Goal: Task Accomplishment & Management: Use online tool/utility

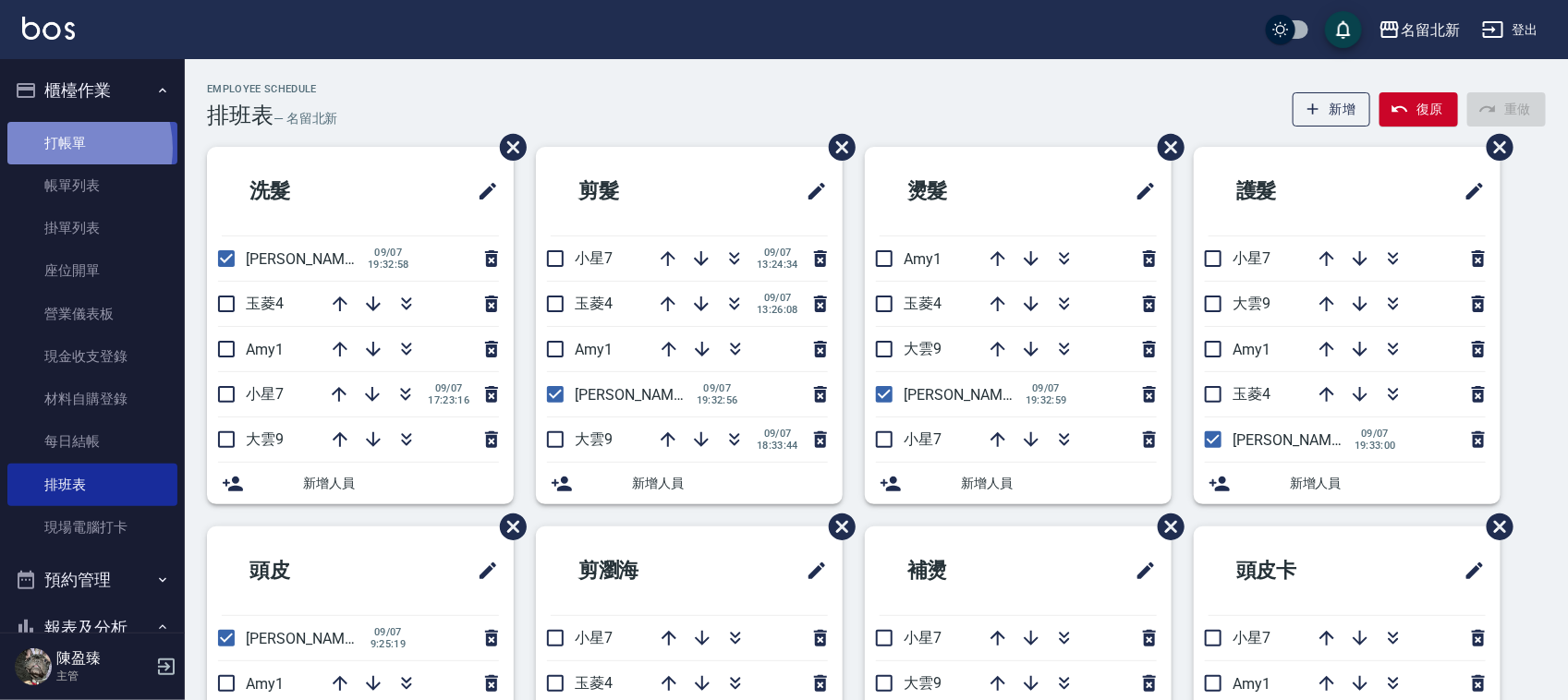
click at [58, 146] on link "打帳單" at bounding box center [92, 142] width 170 height 42
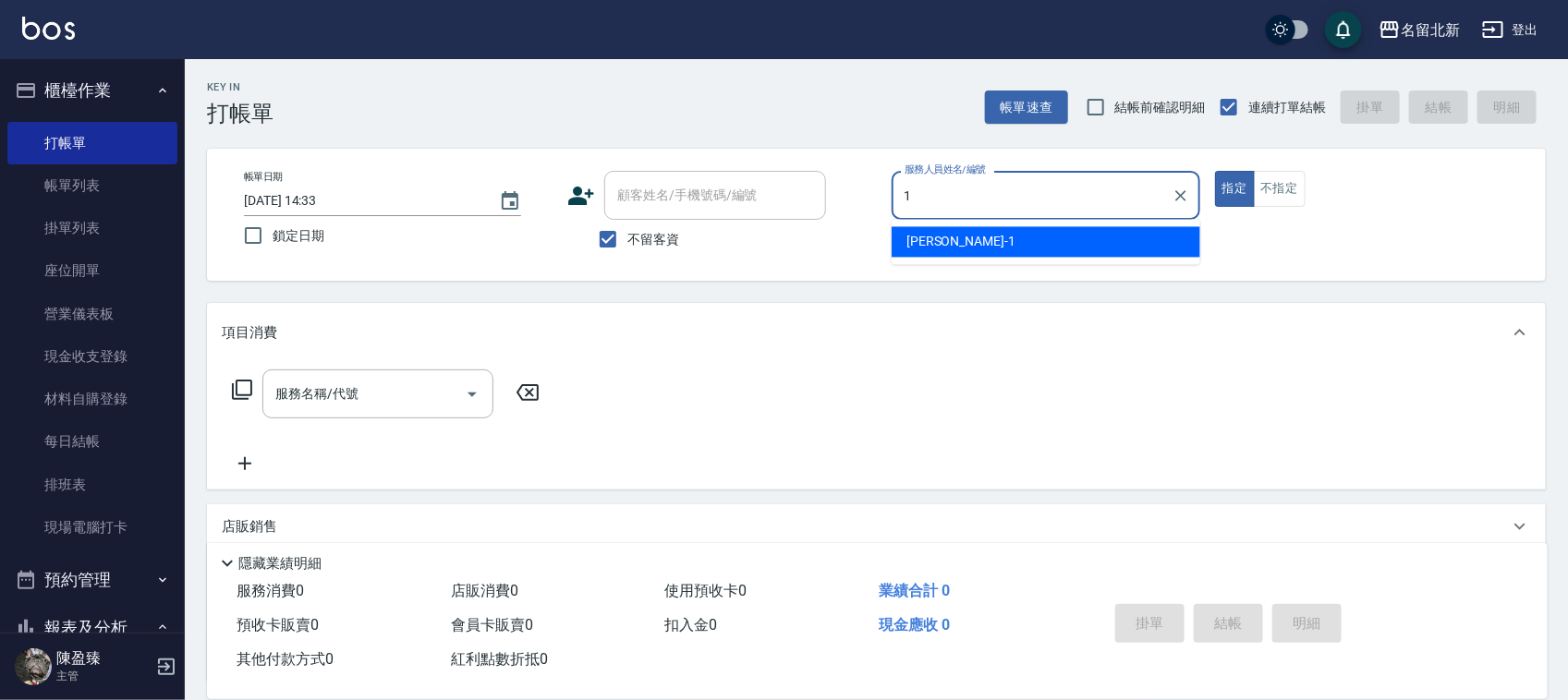
type input "[PERSON_NAME]-1"
type button "true"
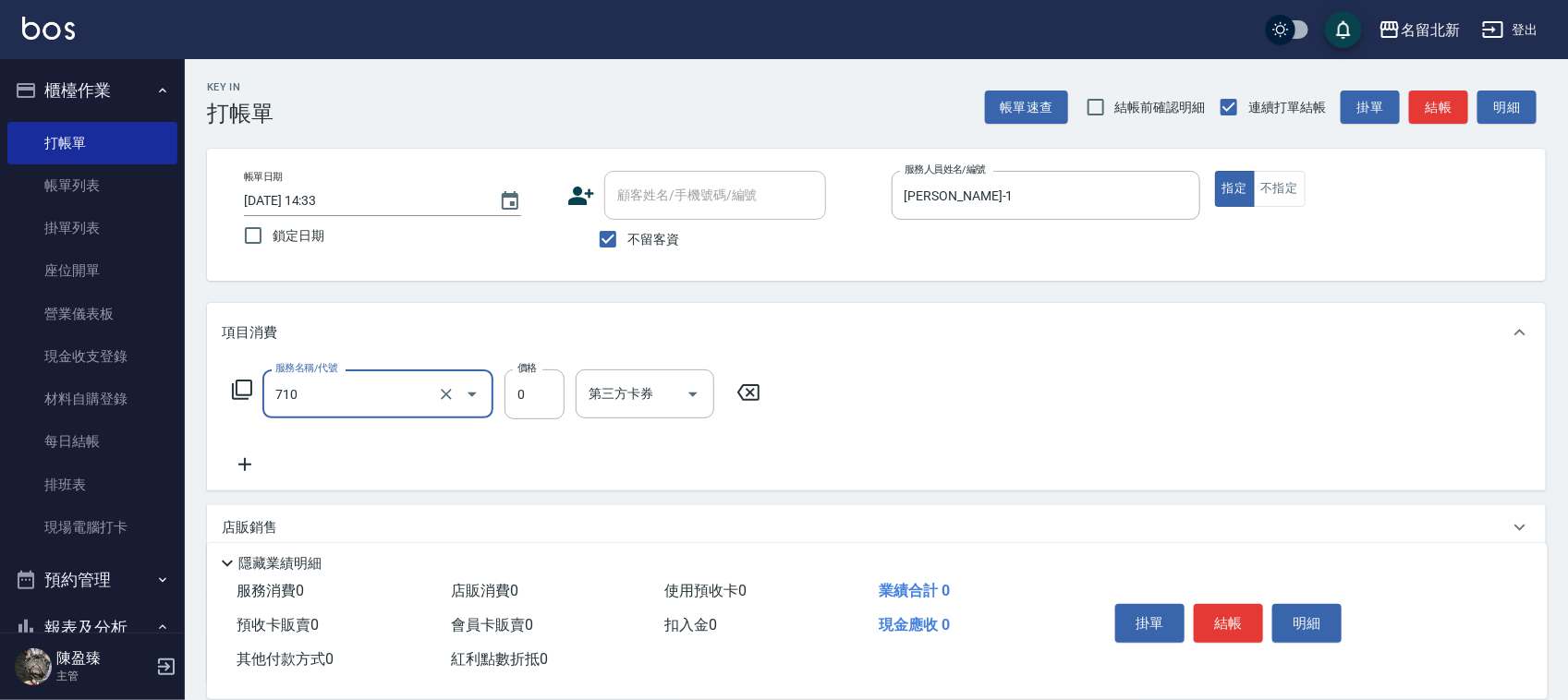
type input "互助100(710)"
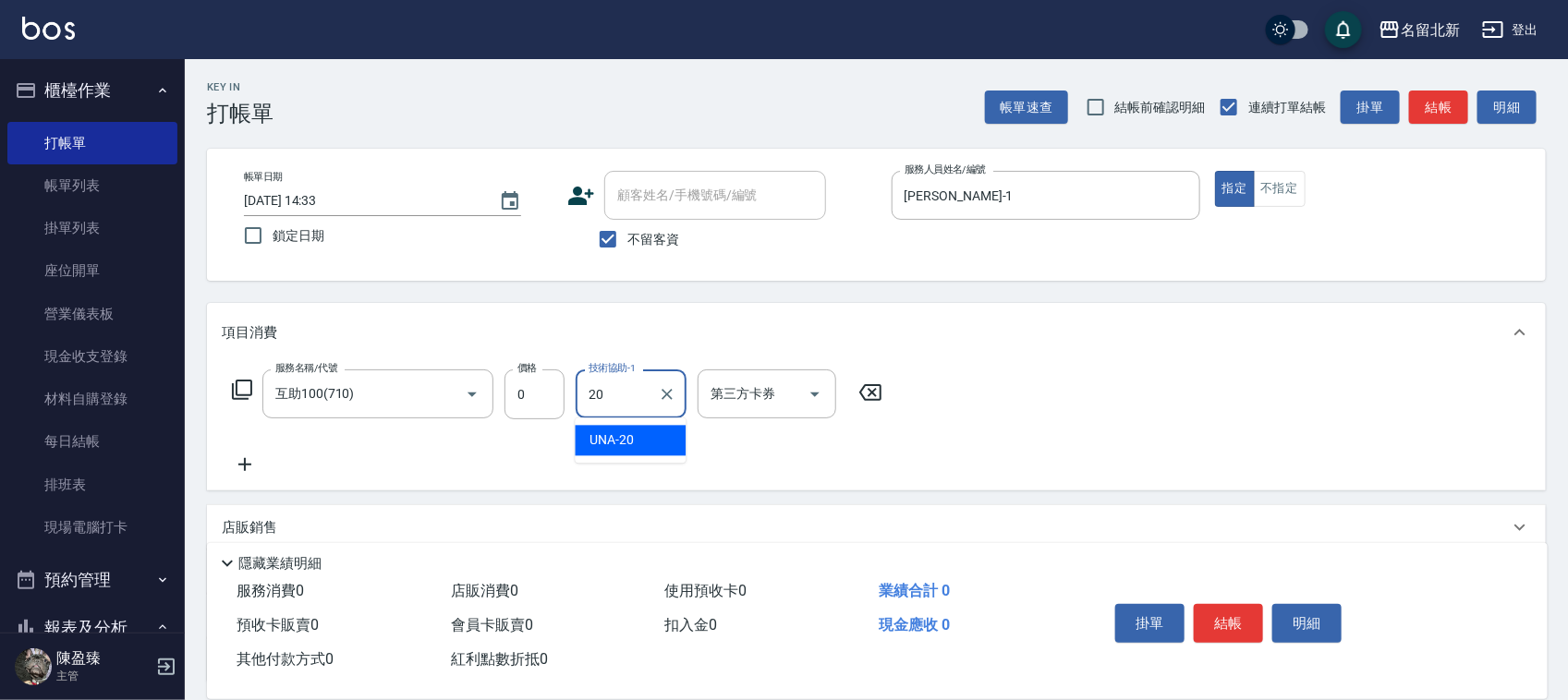
type input "UNA-20"
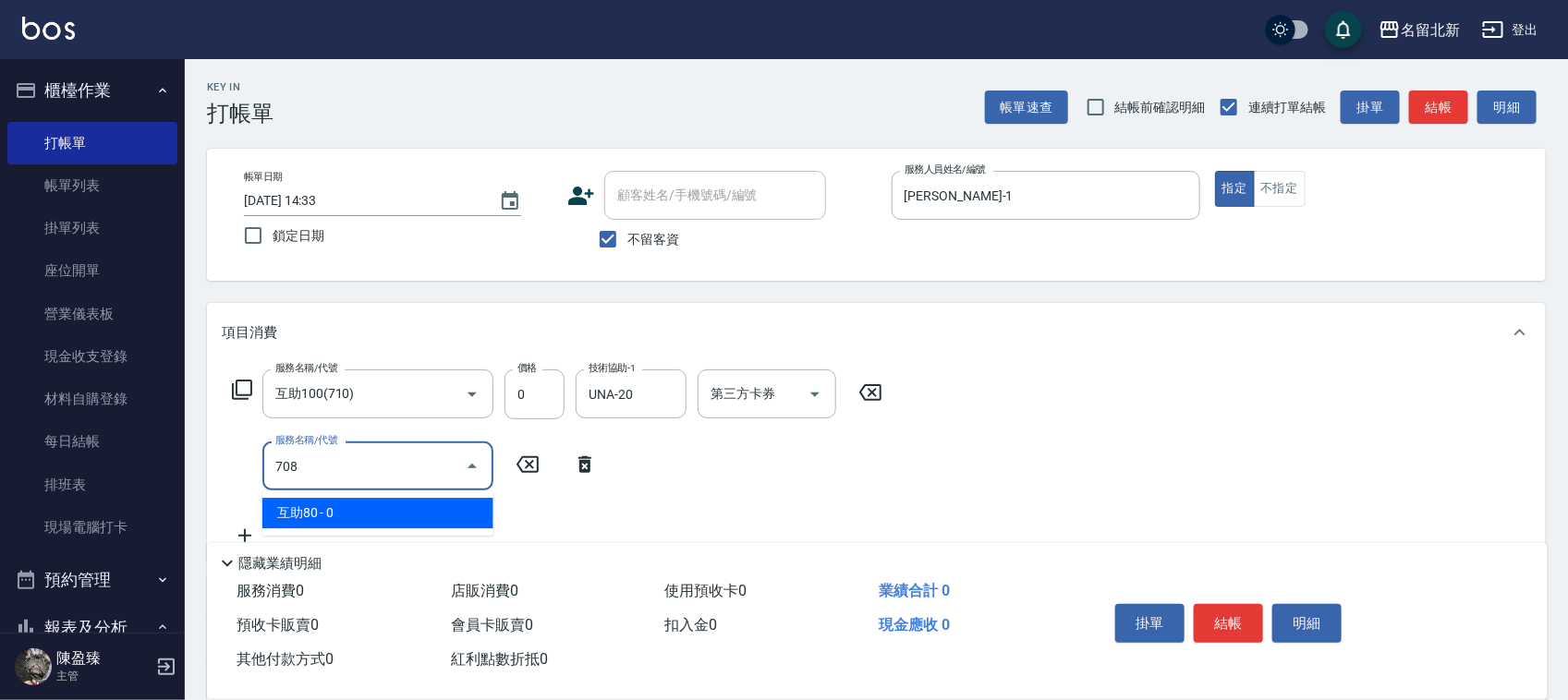
type input "互助80(708)"
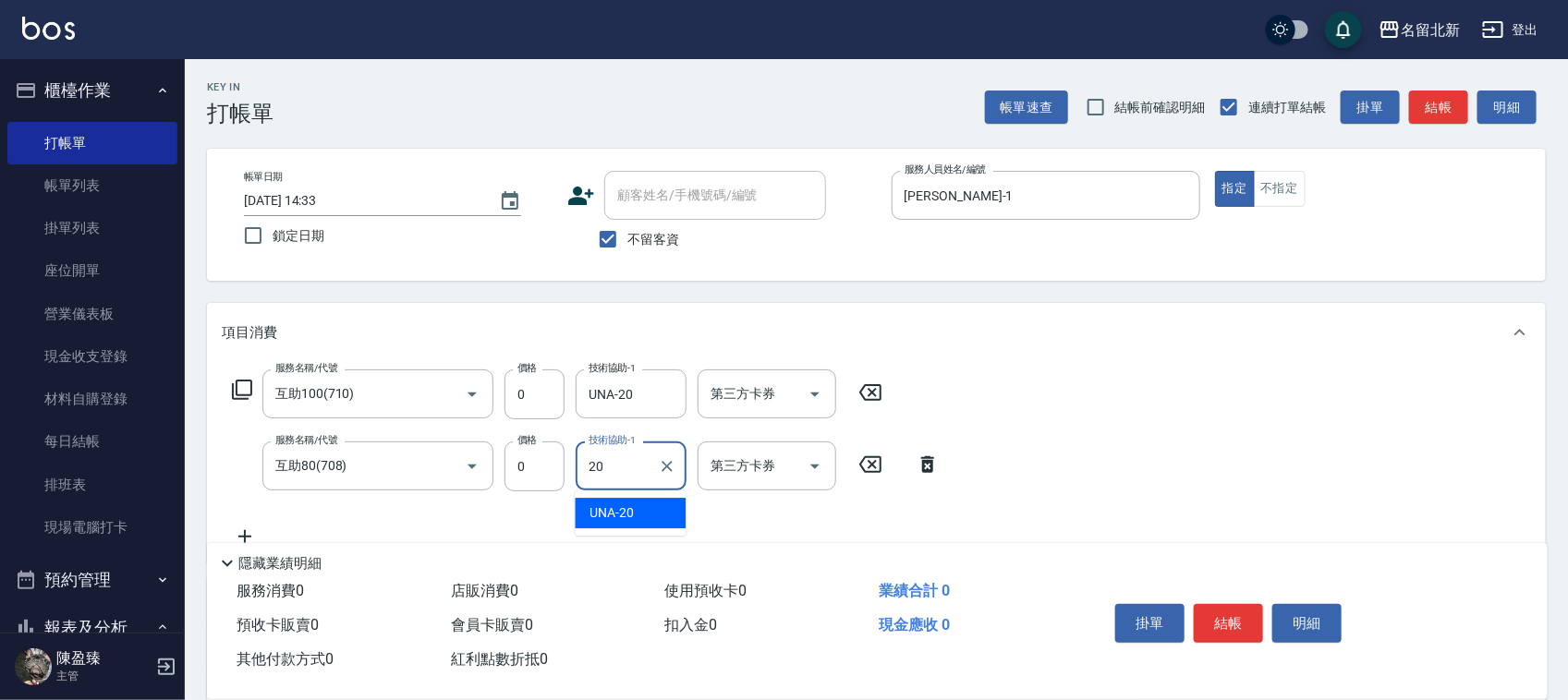
type input "UNA-20"
click at [1222, 607] on button "結帳" at bounding box center [1229, 624] width 70 height 39
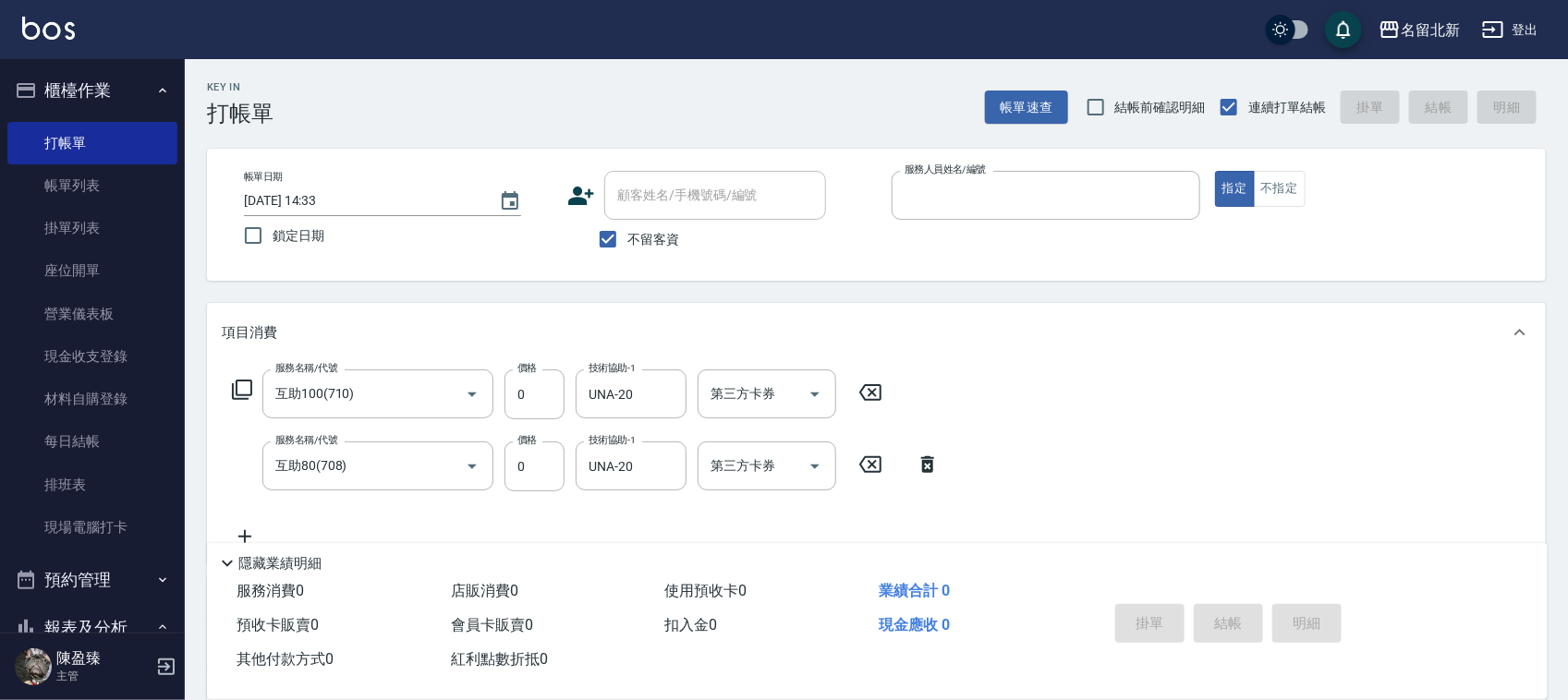
type input "[DATE] 14:34"
type input "1"
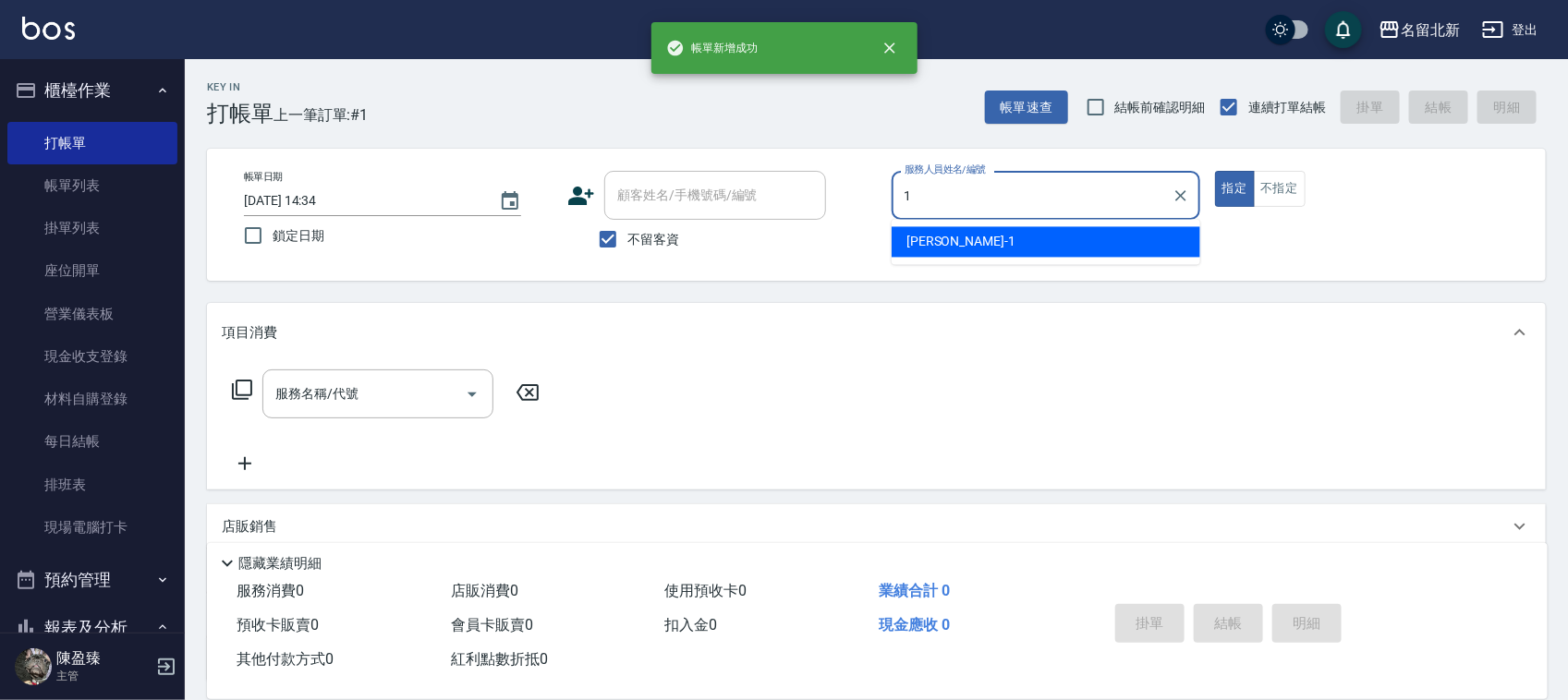
type input "[PERSON_NAME]-1"
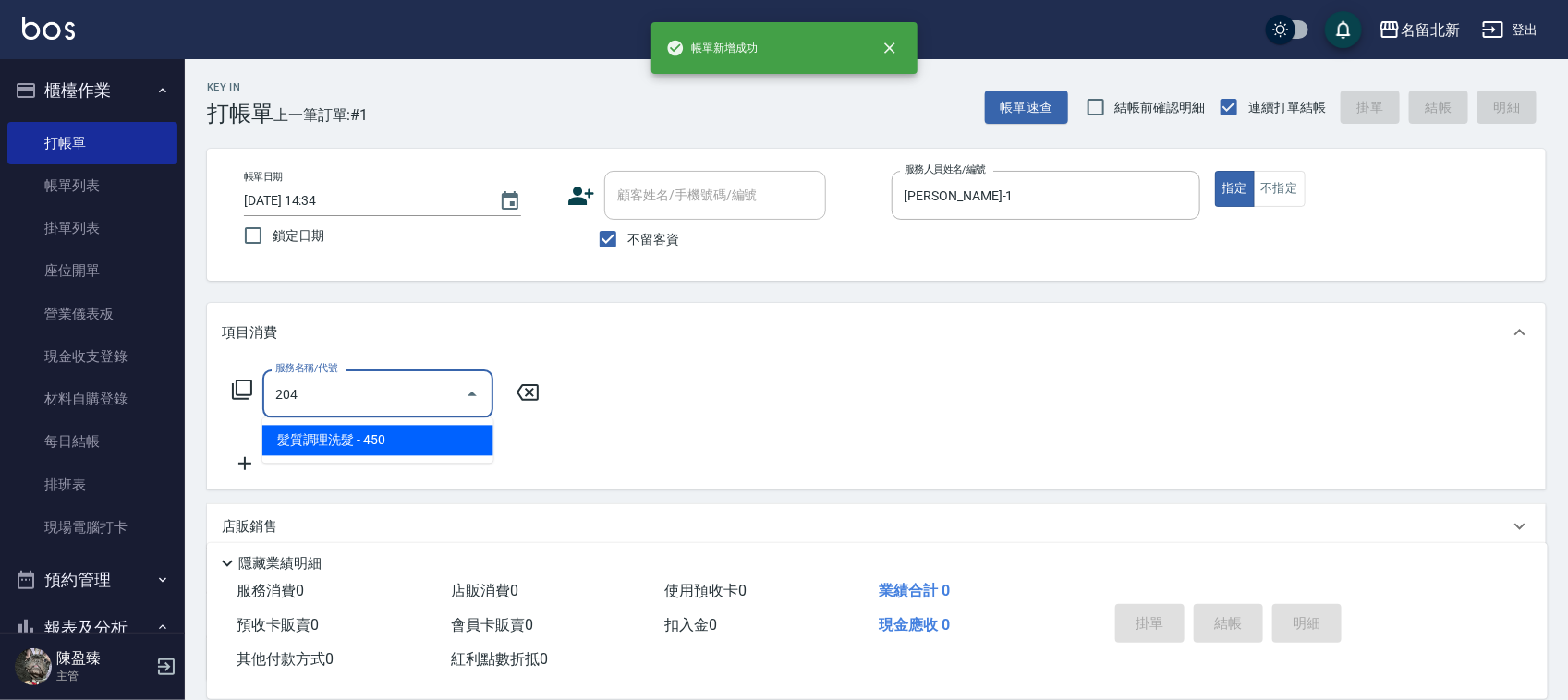
type input "髮質調理洗髮(204)"
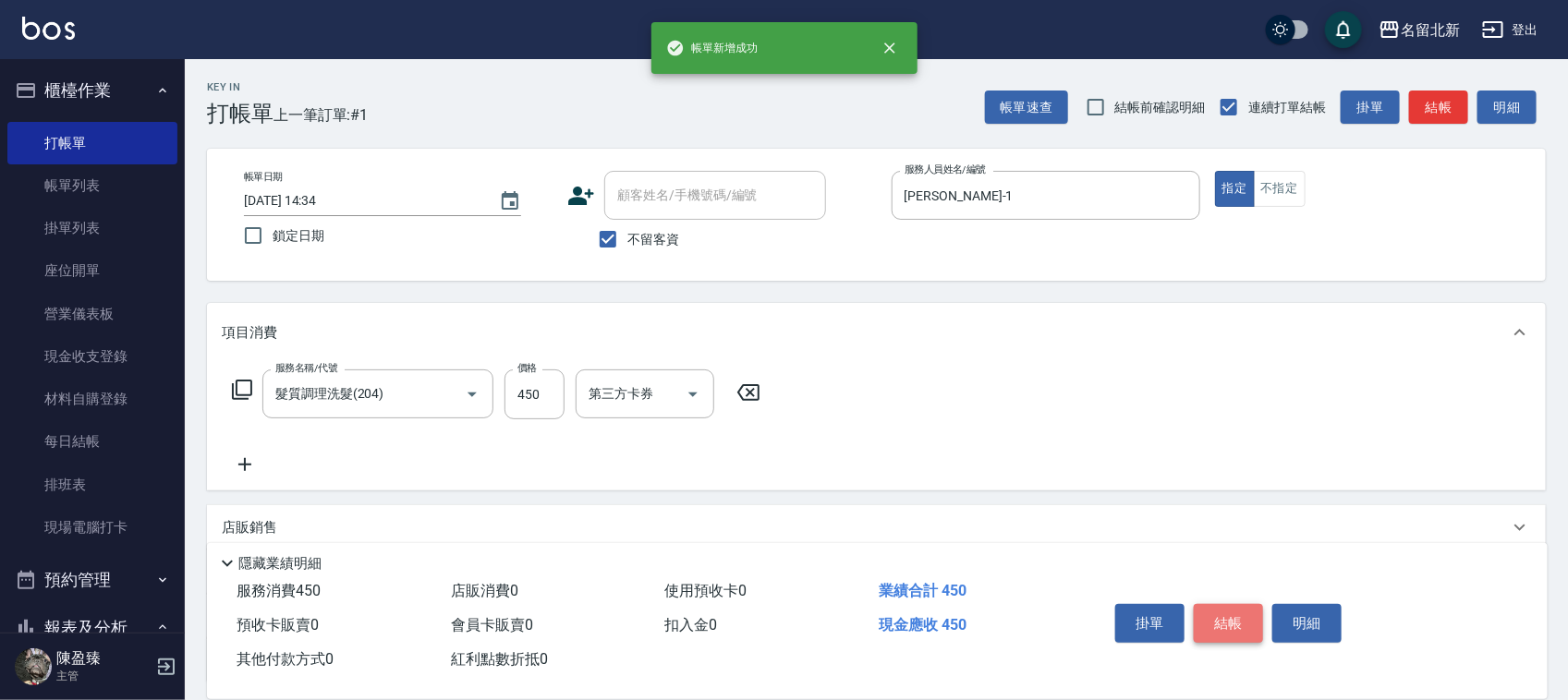
click at [1222, 606] on button "結帳" at bounding box center [1229, 624] width 70 height 39
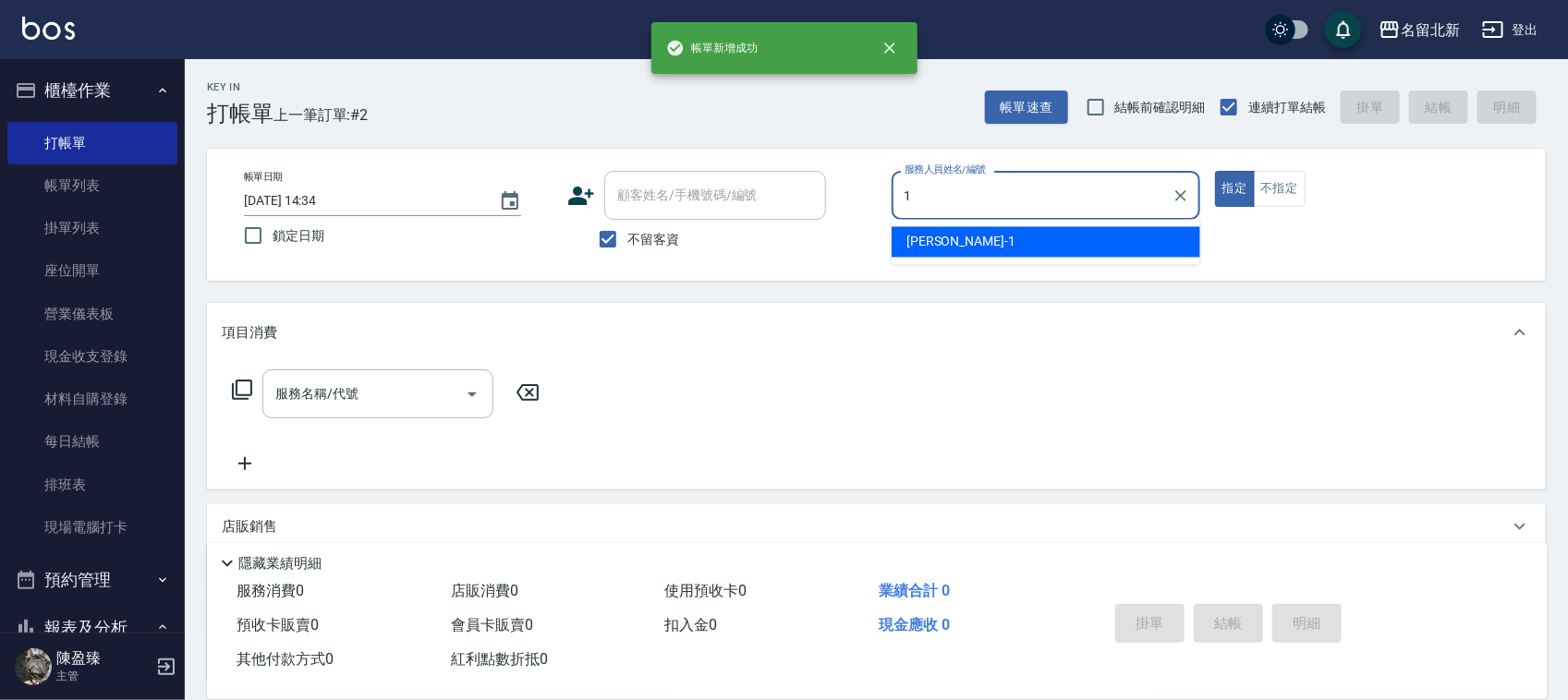
type input "[PERSON_NAME]-1"
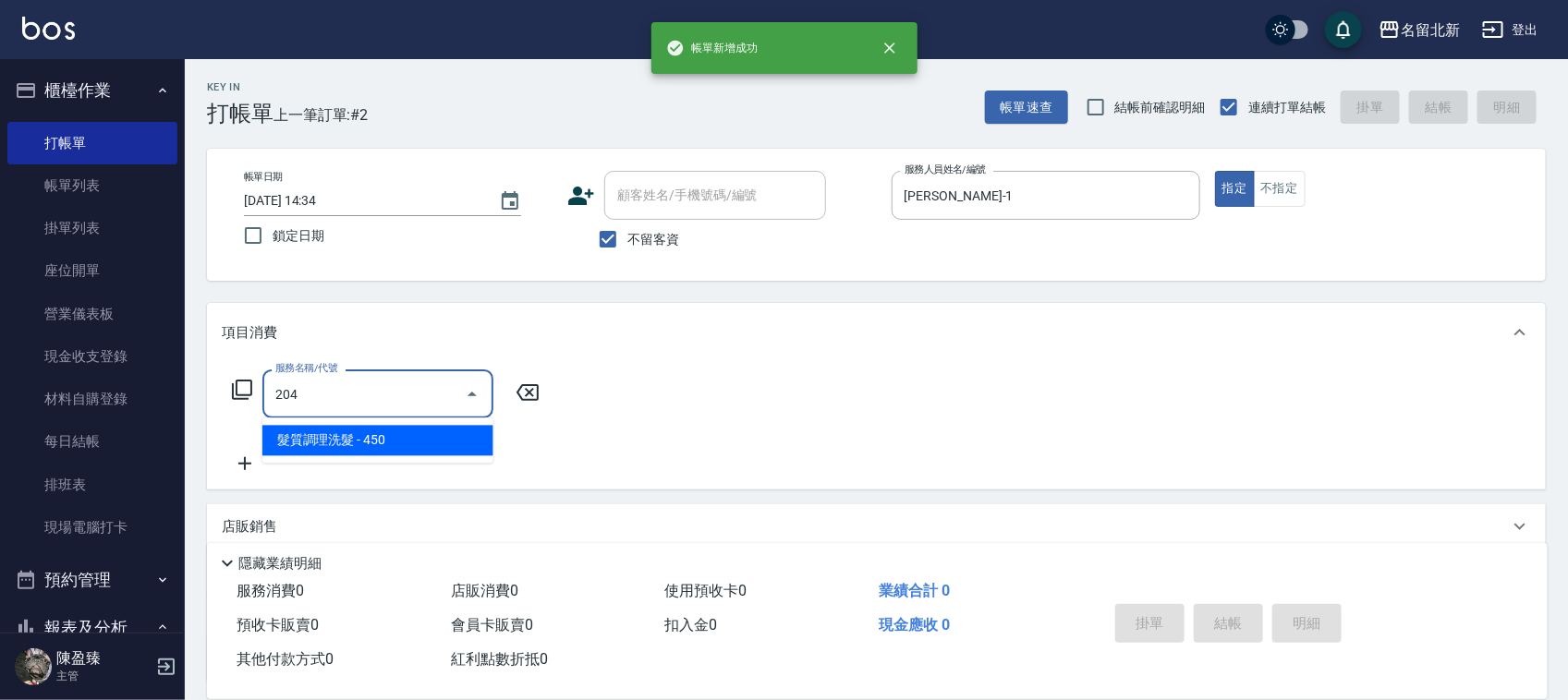
type input "髮質調理洗髮(204)"
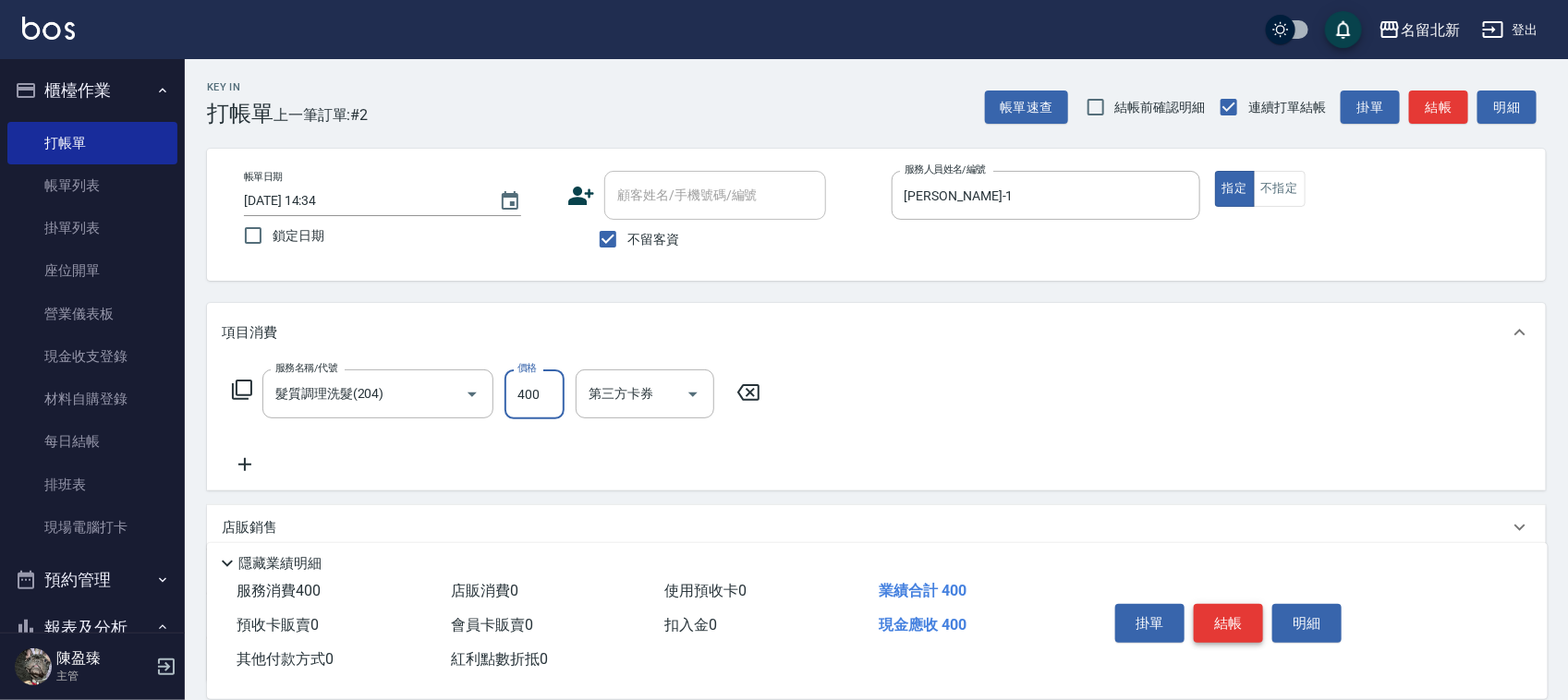
type input "400"
click at [1223, 606] on button "結帳" at bounding box center [1229, 624] width 70 height 39
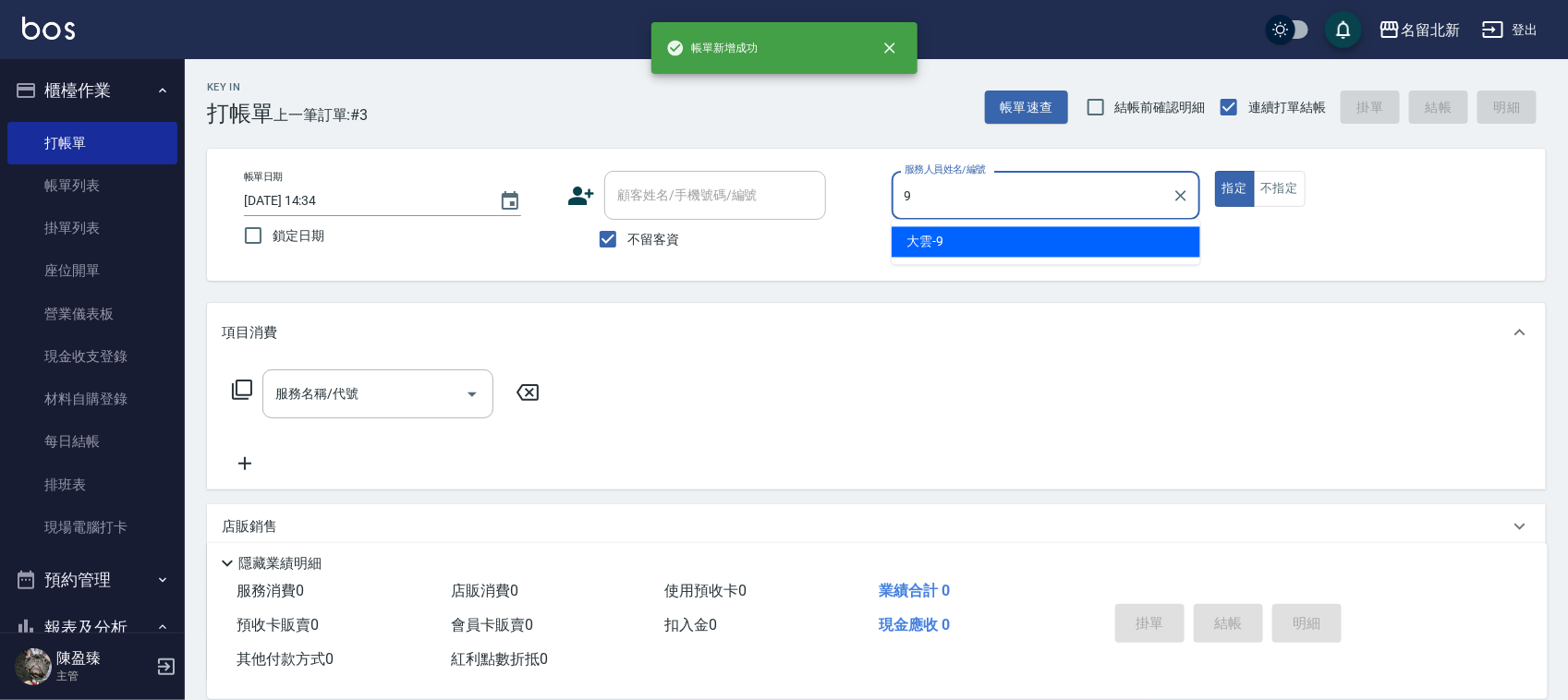
type input "大雲-9"
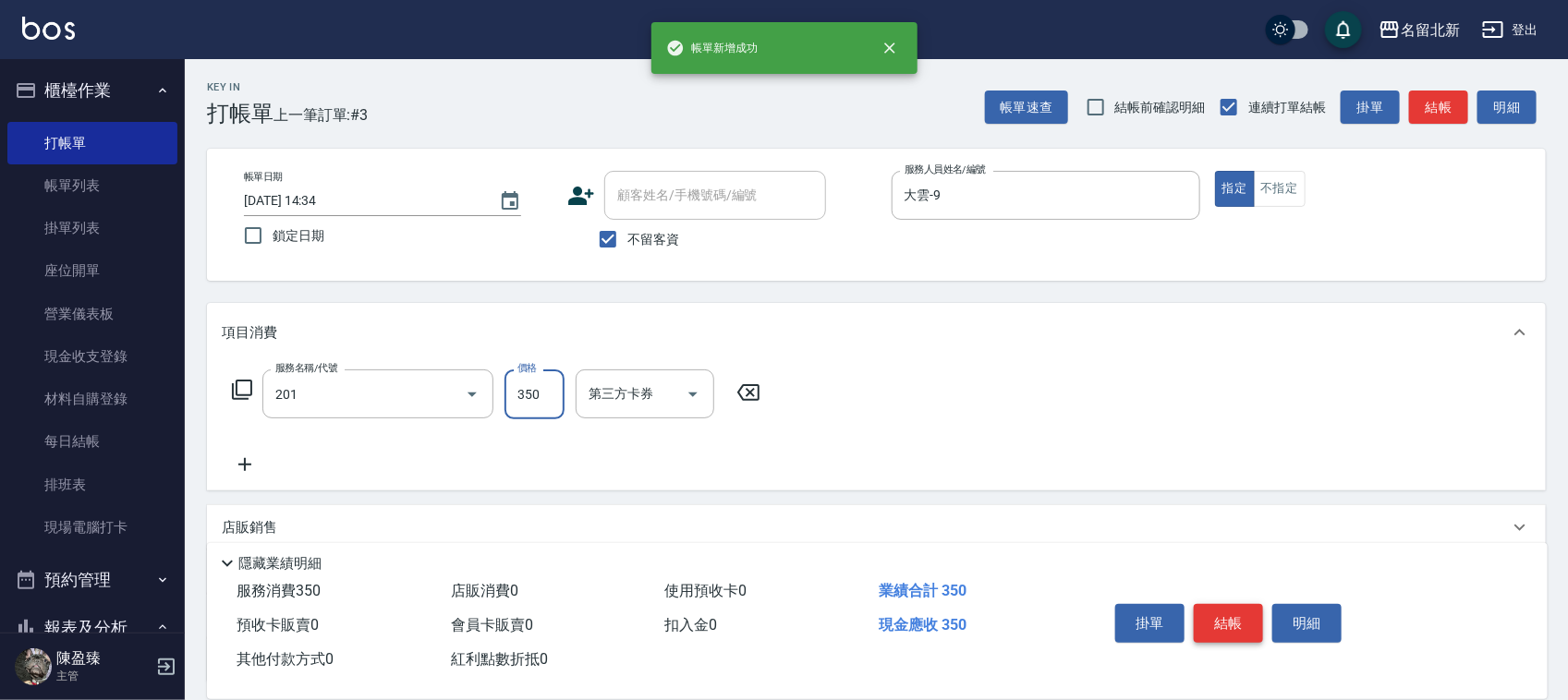
type input "一般洗髮(201)"
type input "200"
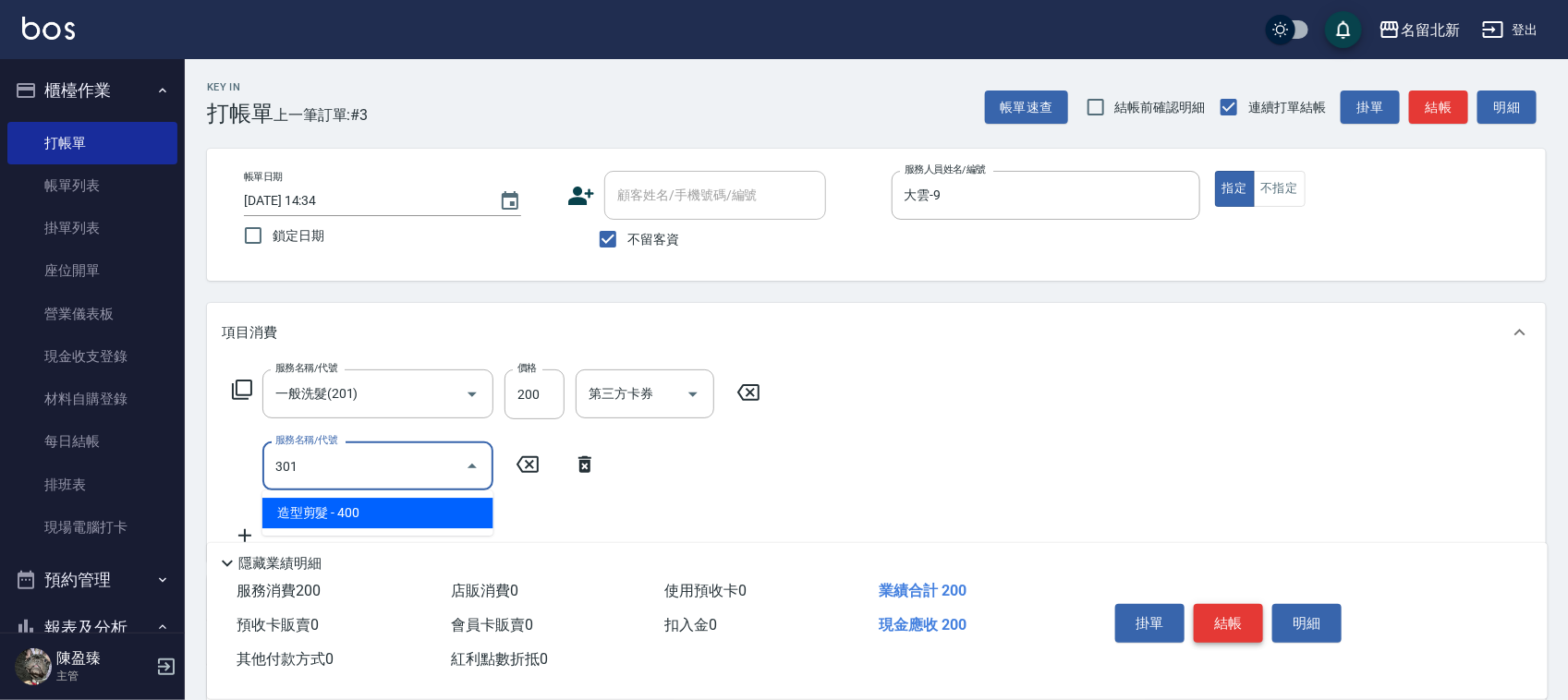
type input "造型剪髮(301)"
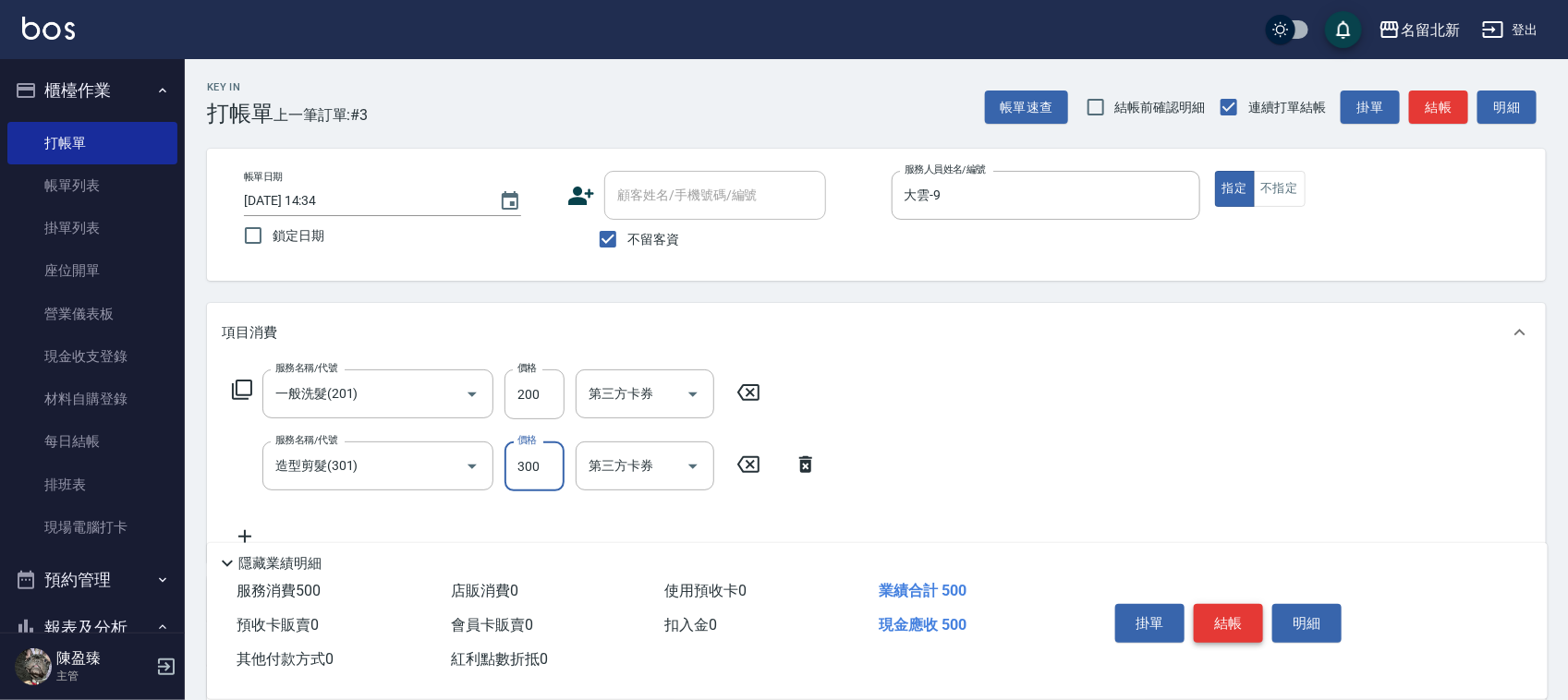
type input "300"
click at [1223, 606] on button "結帳" at bounding box center [1229, 624] width 70 height 39
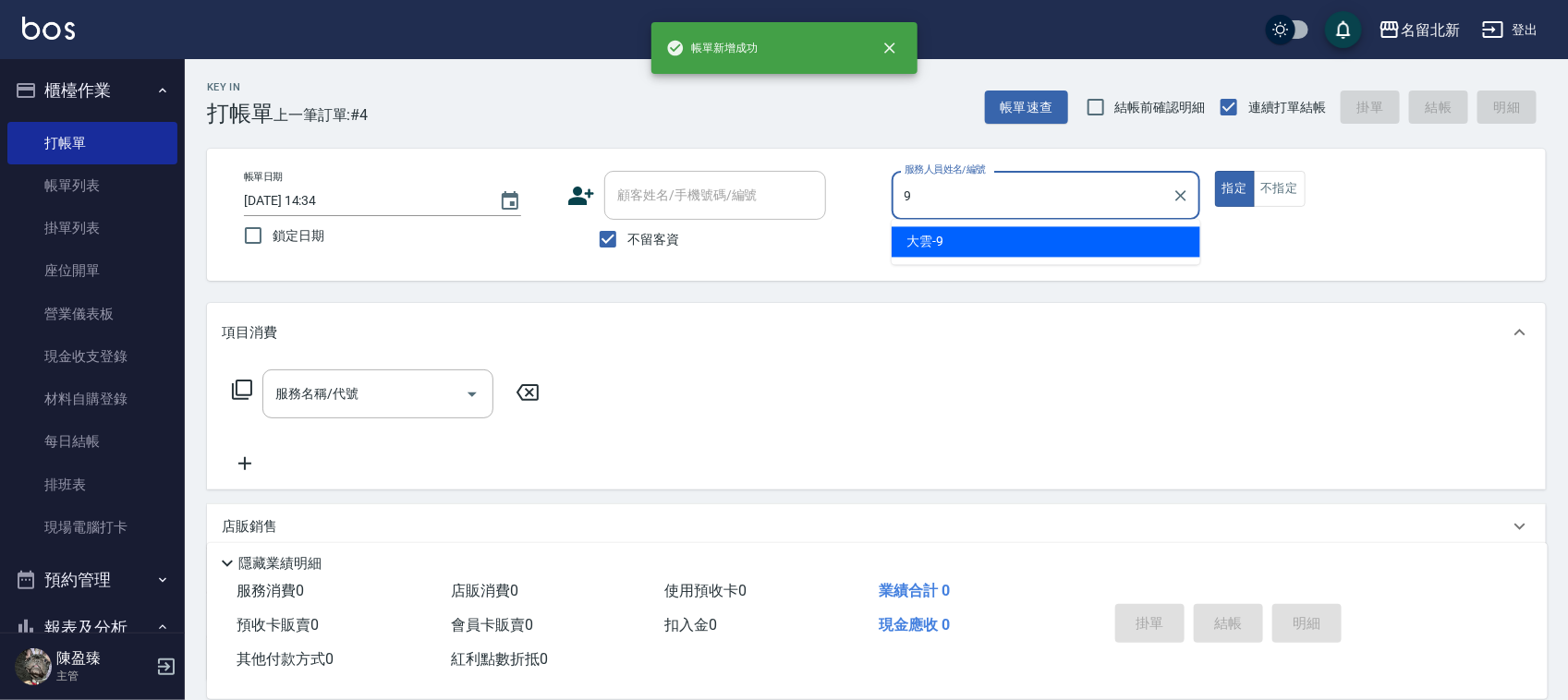
type input "大雲-9"
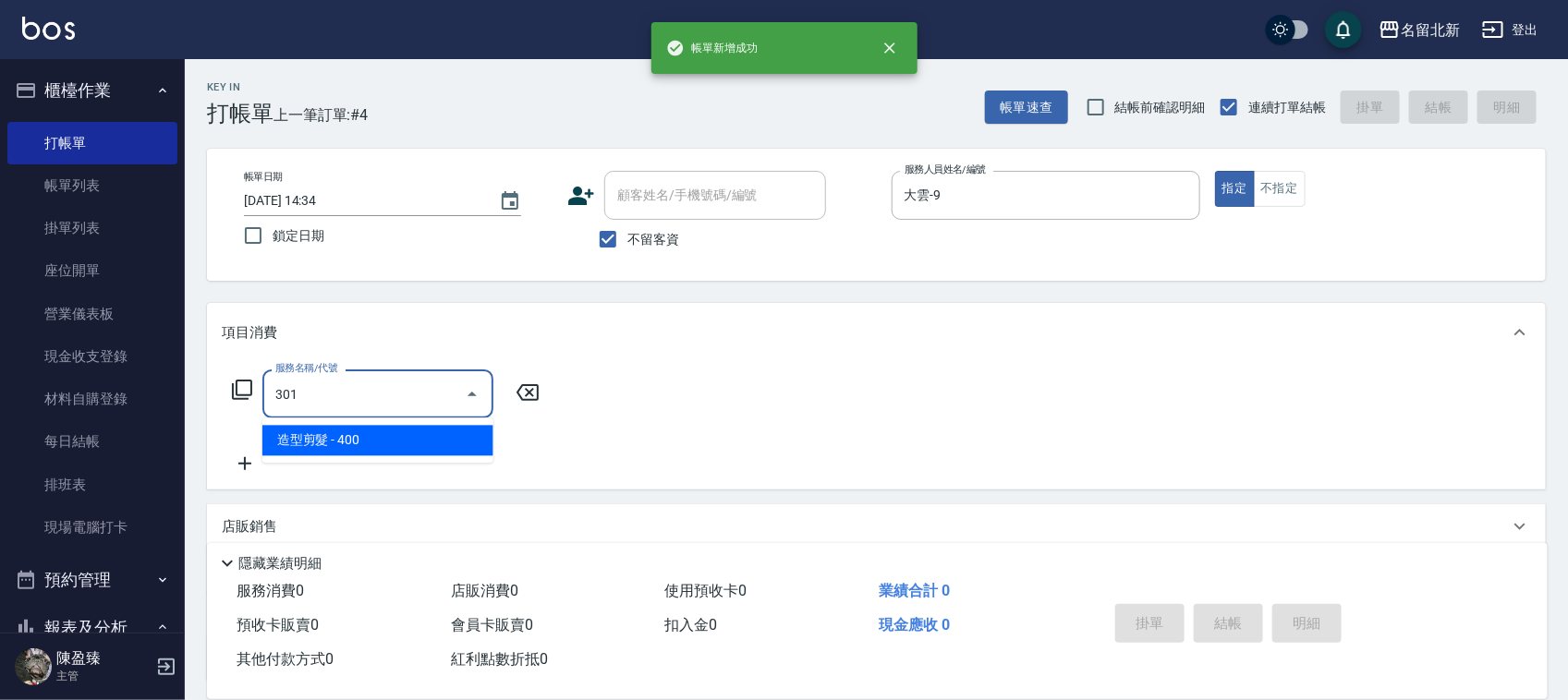
type input "造型剪髮(301)"
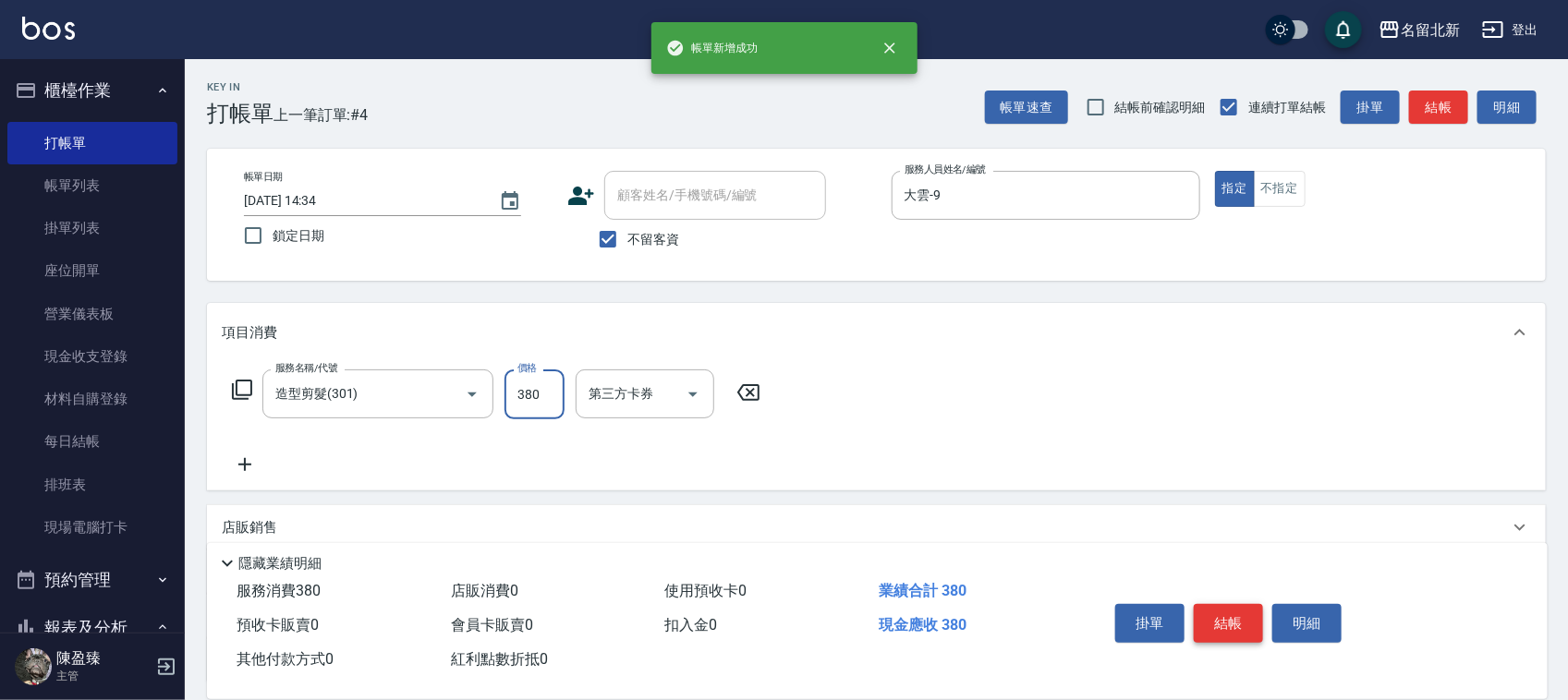
type input "380"
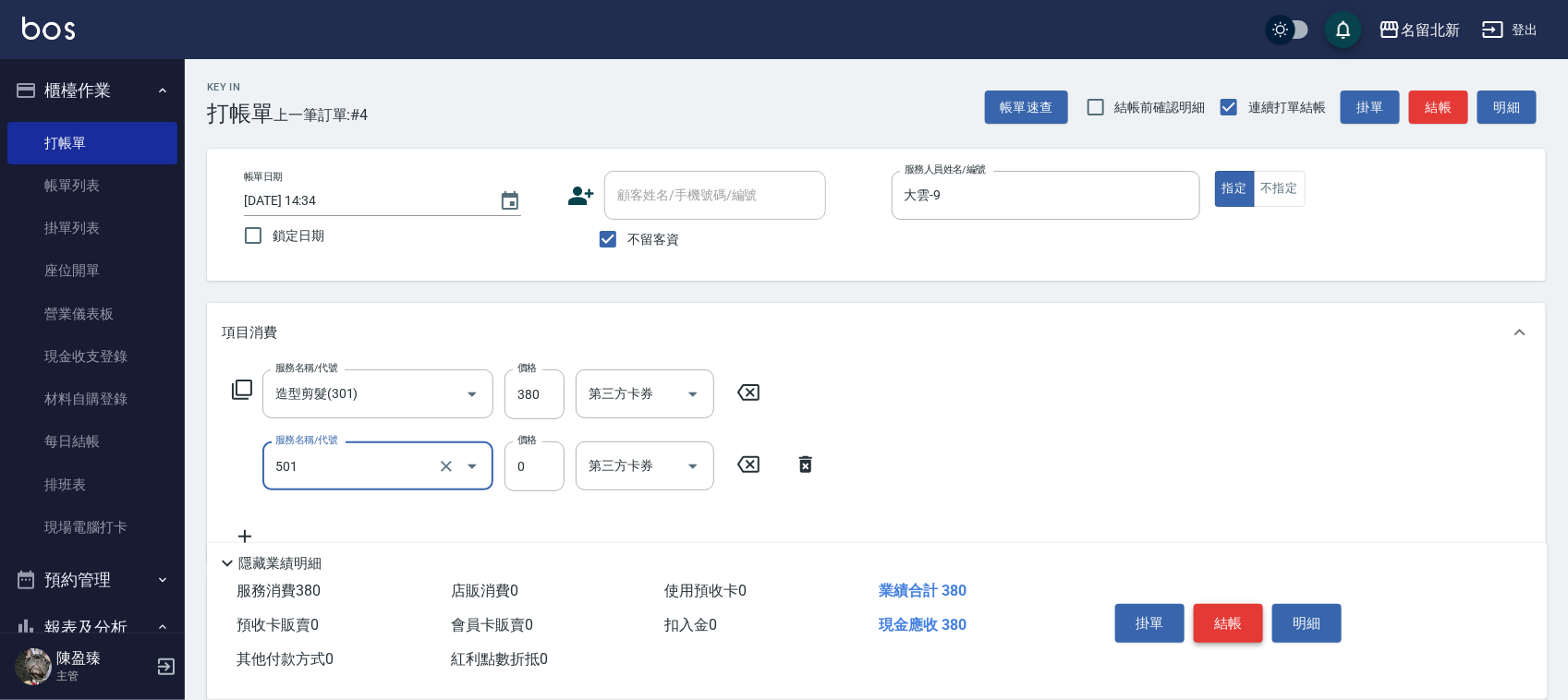
type input "染髮(501)"
type input "1490"
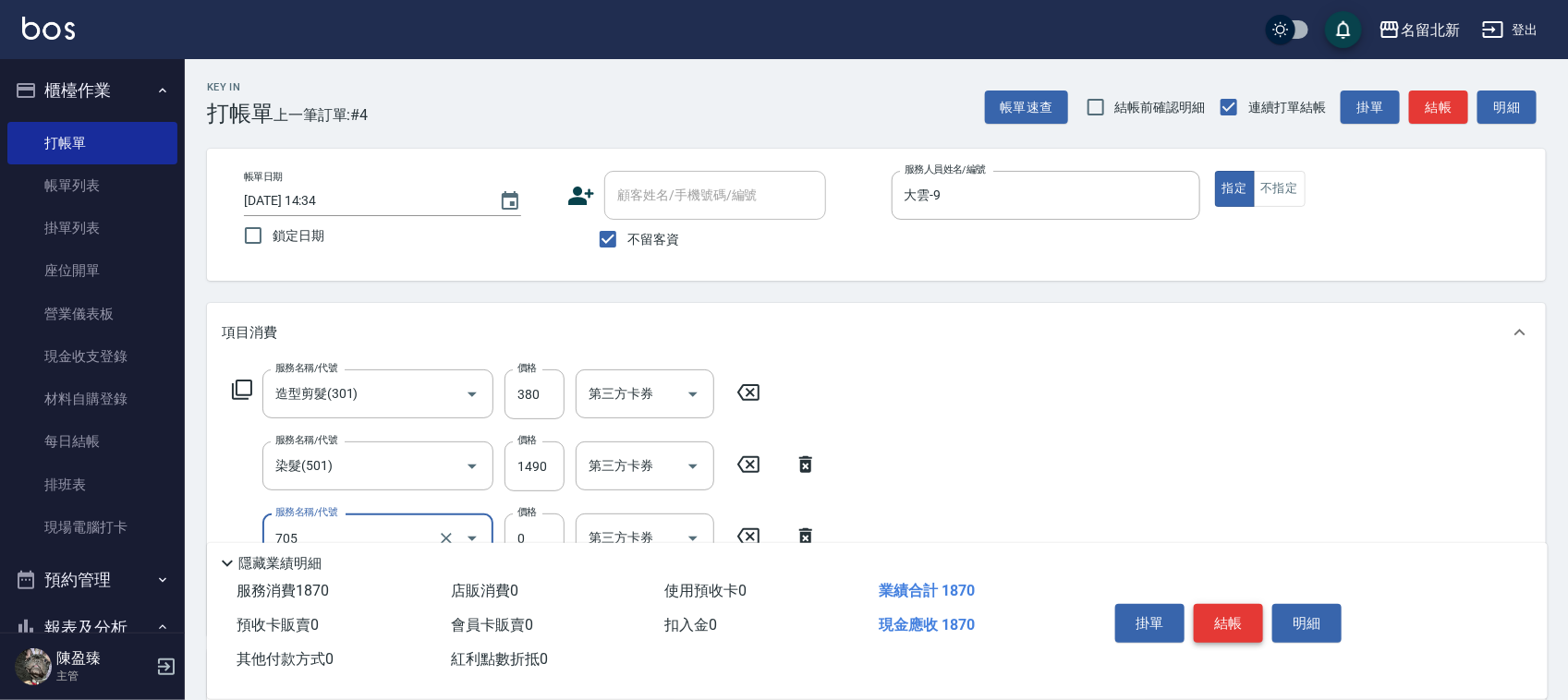
type input "互助50(705)"
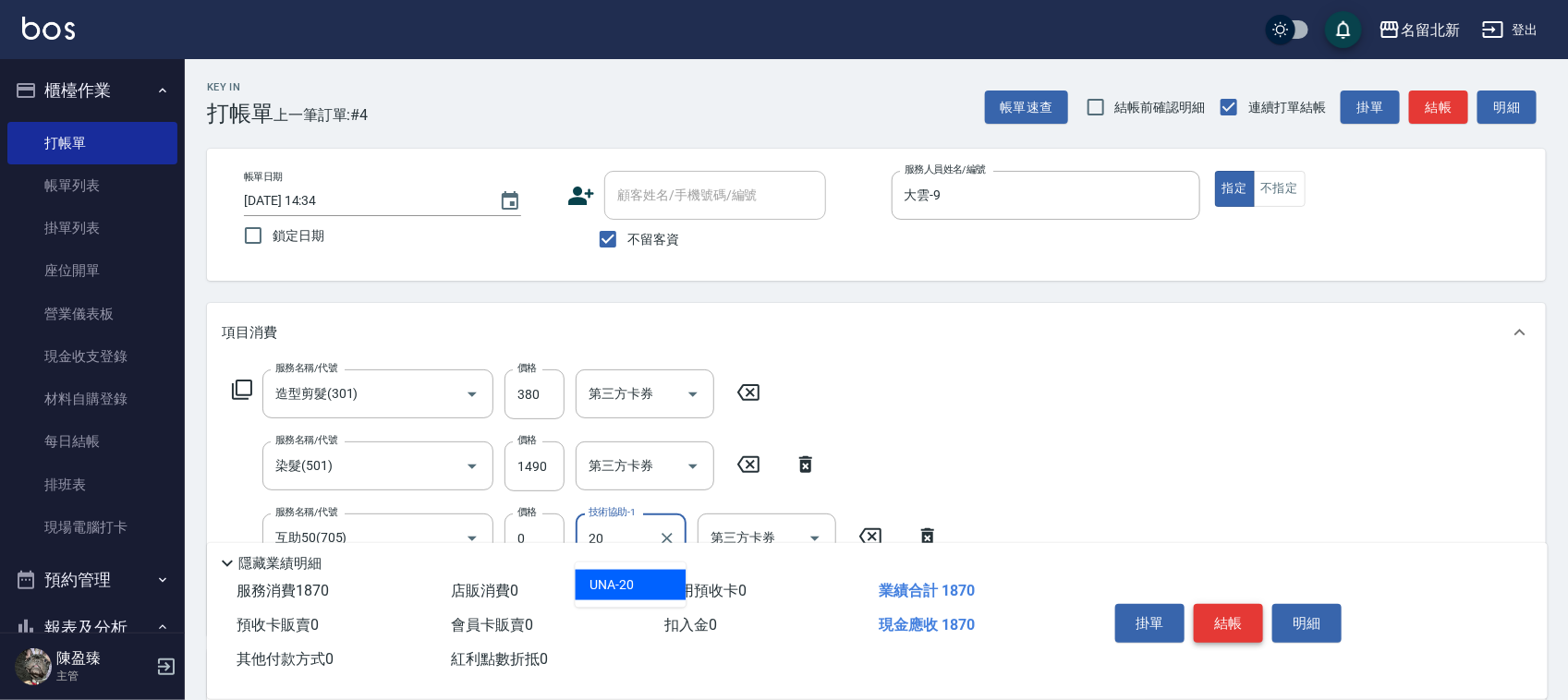
type input "UNA-20"
click at [1223, 605] on button "結帳" at bounding box center [1229, 624] width 70 height 39
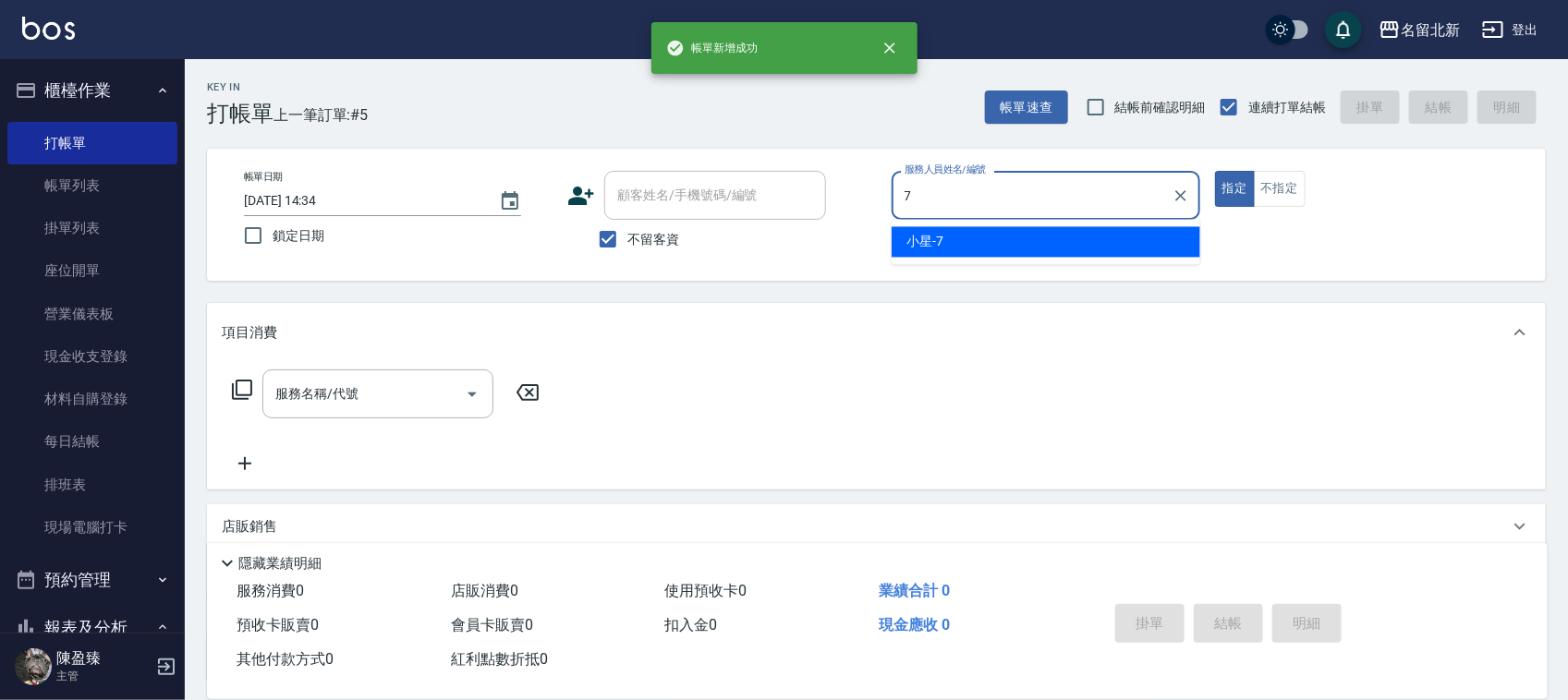
type input "小星-7"
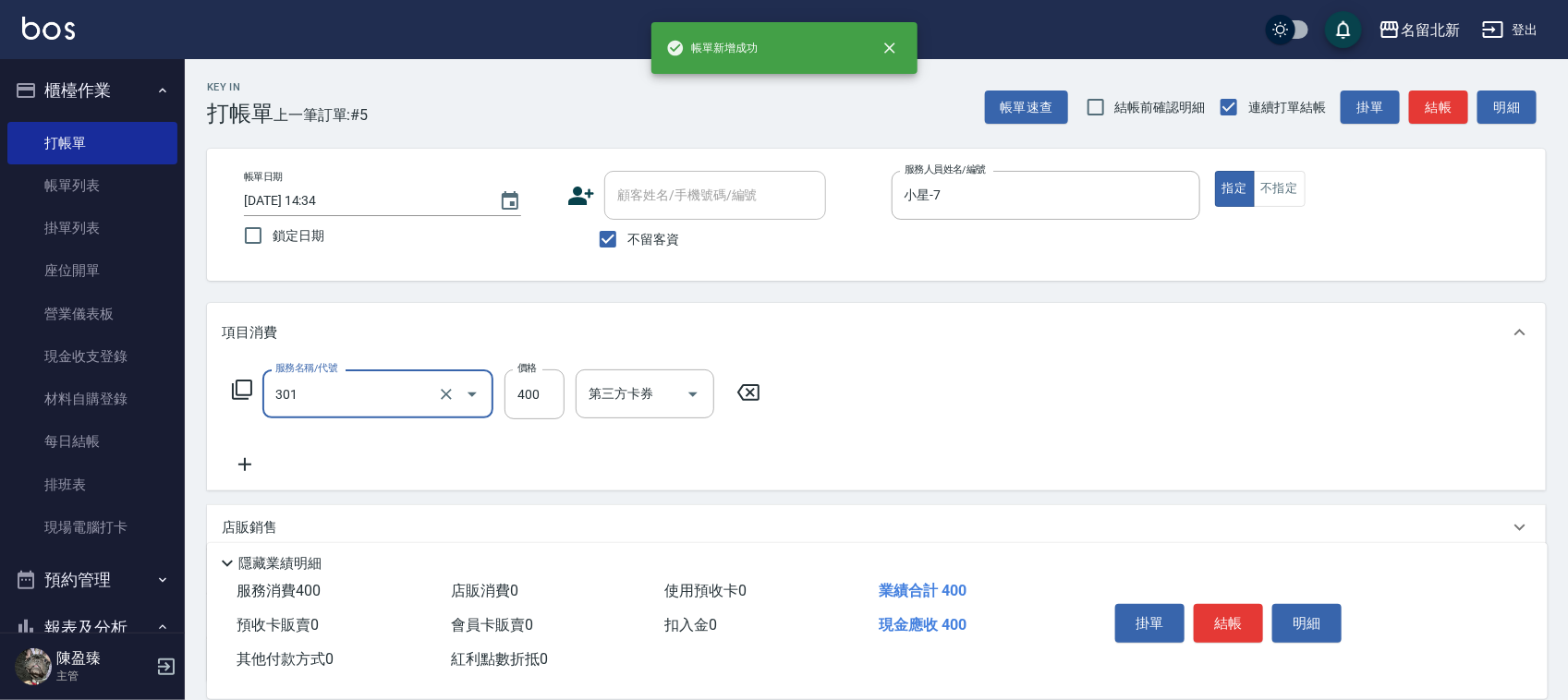
type input "造型剪髮(301)"
type input "1400"
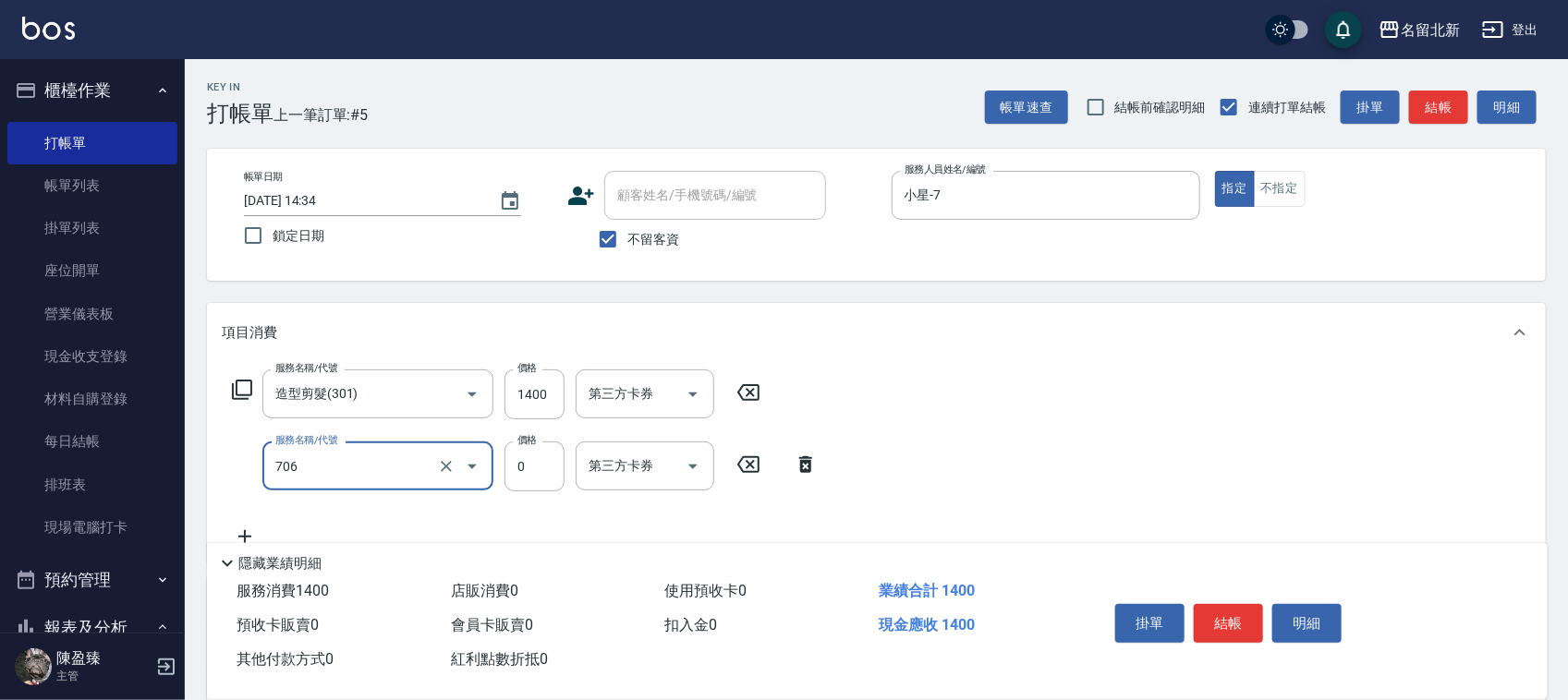
type input "互助60(706)"
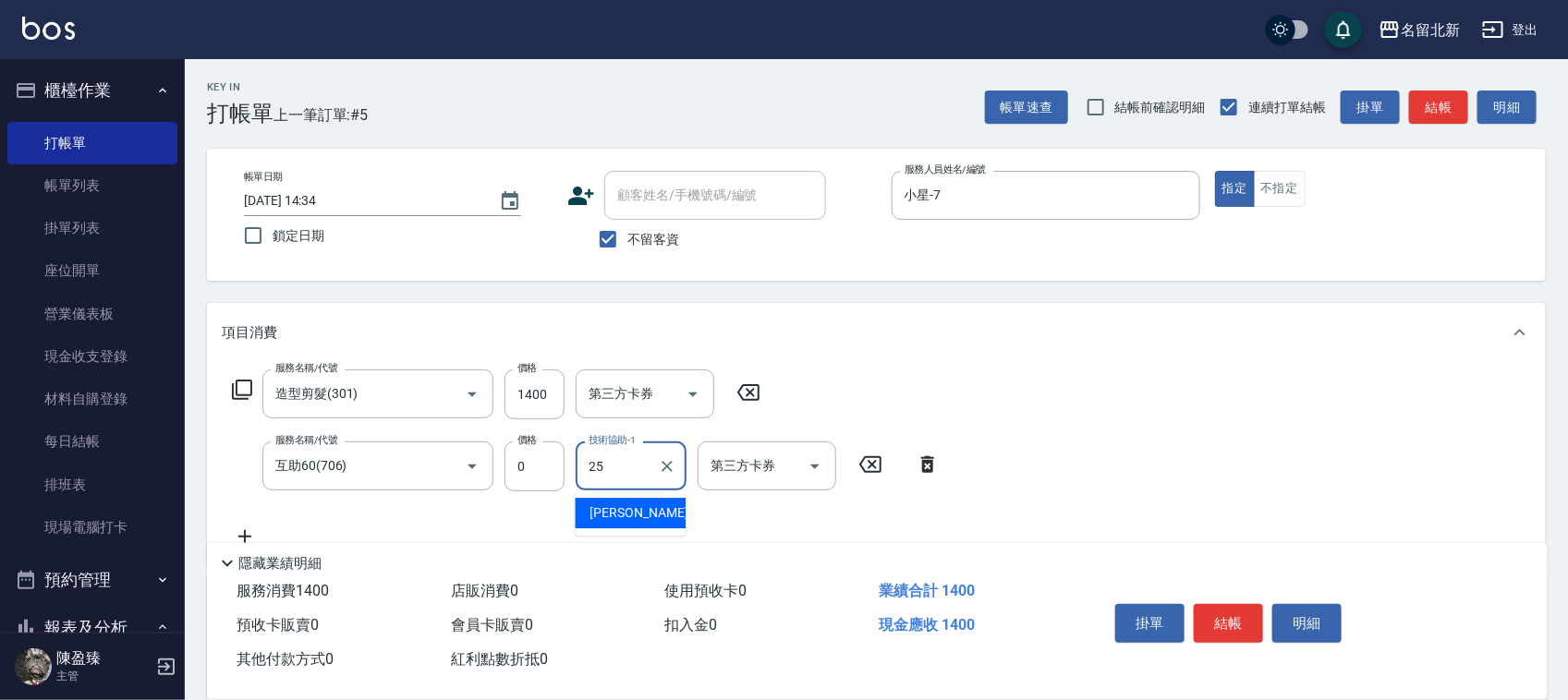
type input "禎禎-25"
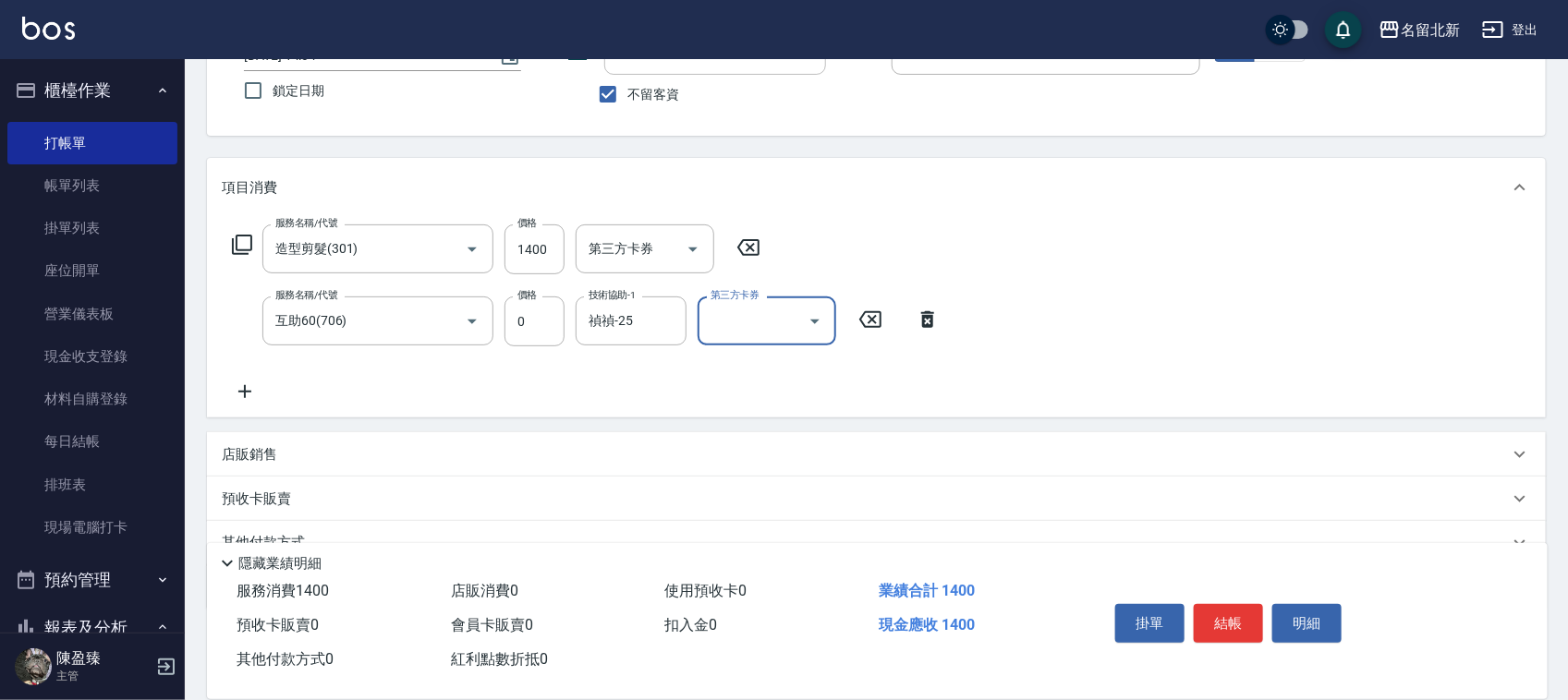
scroll to position [229, 0]
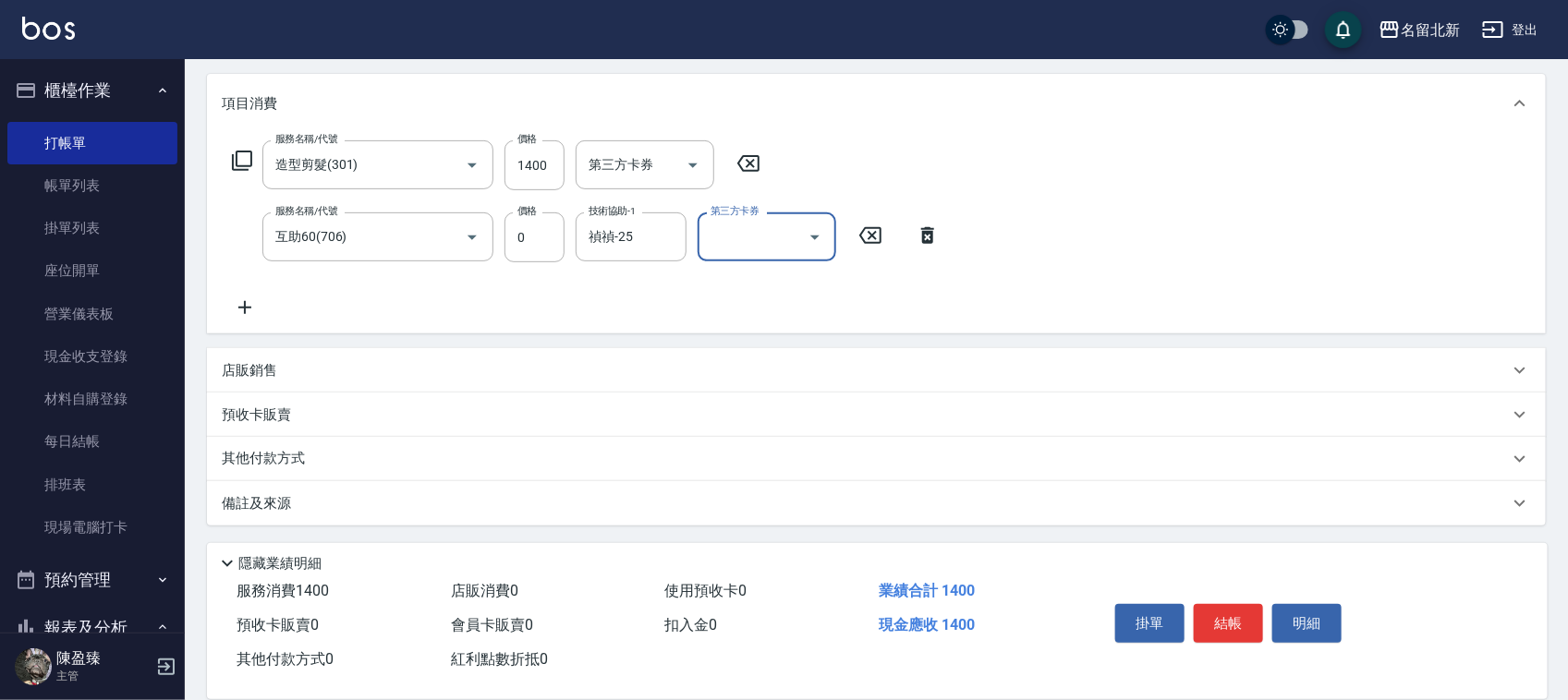
click at [269, 463] on p "其他付款方式" at bounding box center [268, 459] width 92 height 21
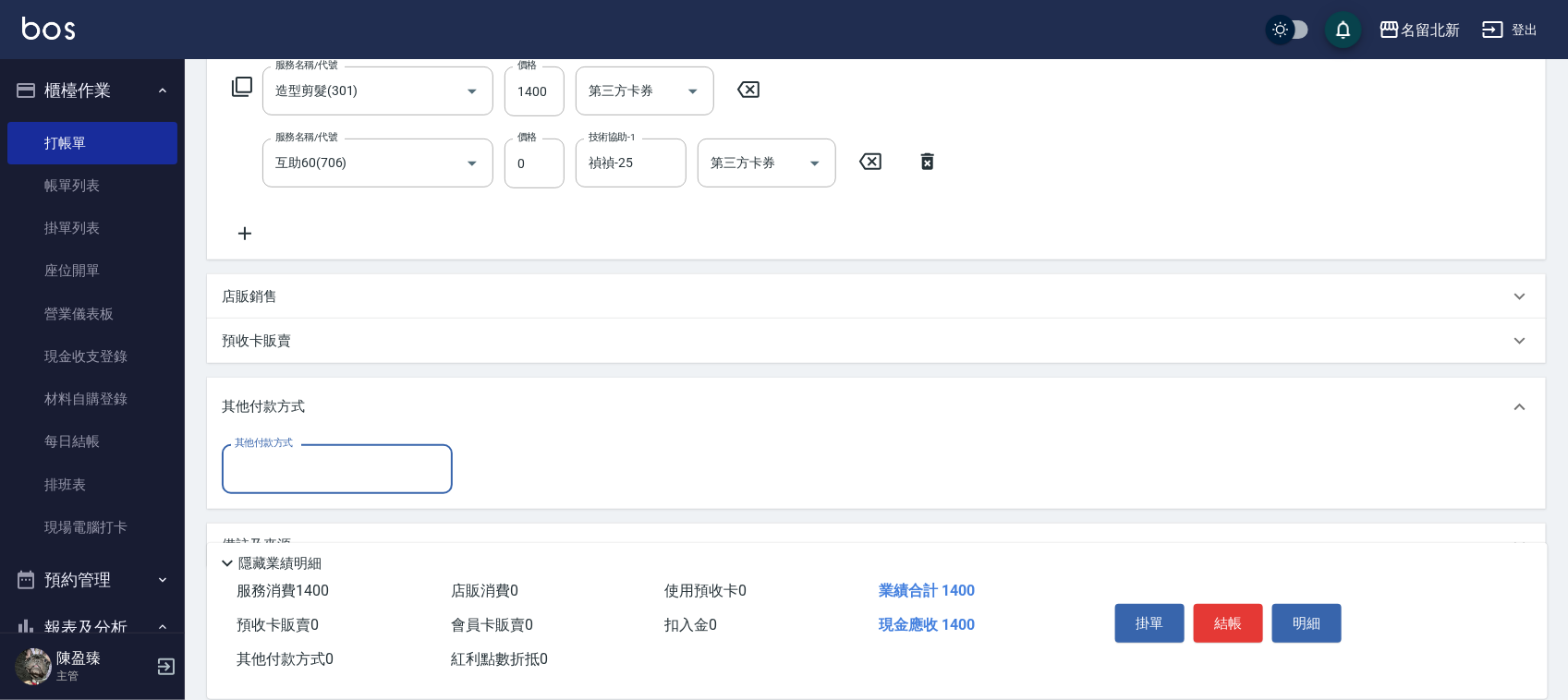
scroll to position [344, 0]
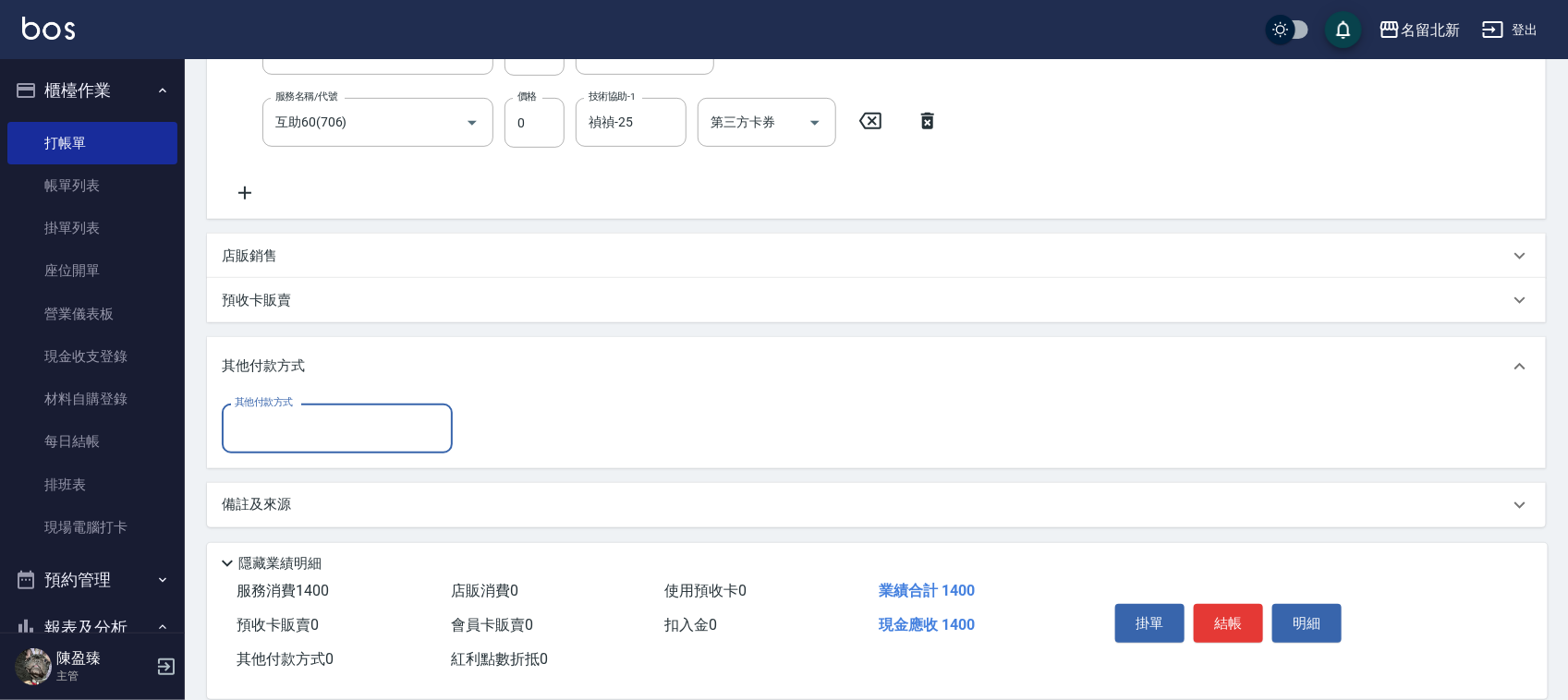
click at [293, 422] on input "其他付款方式" at bounding box center [337, 427] width 215 height 32
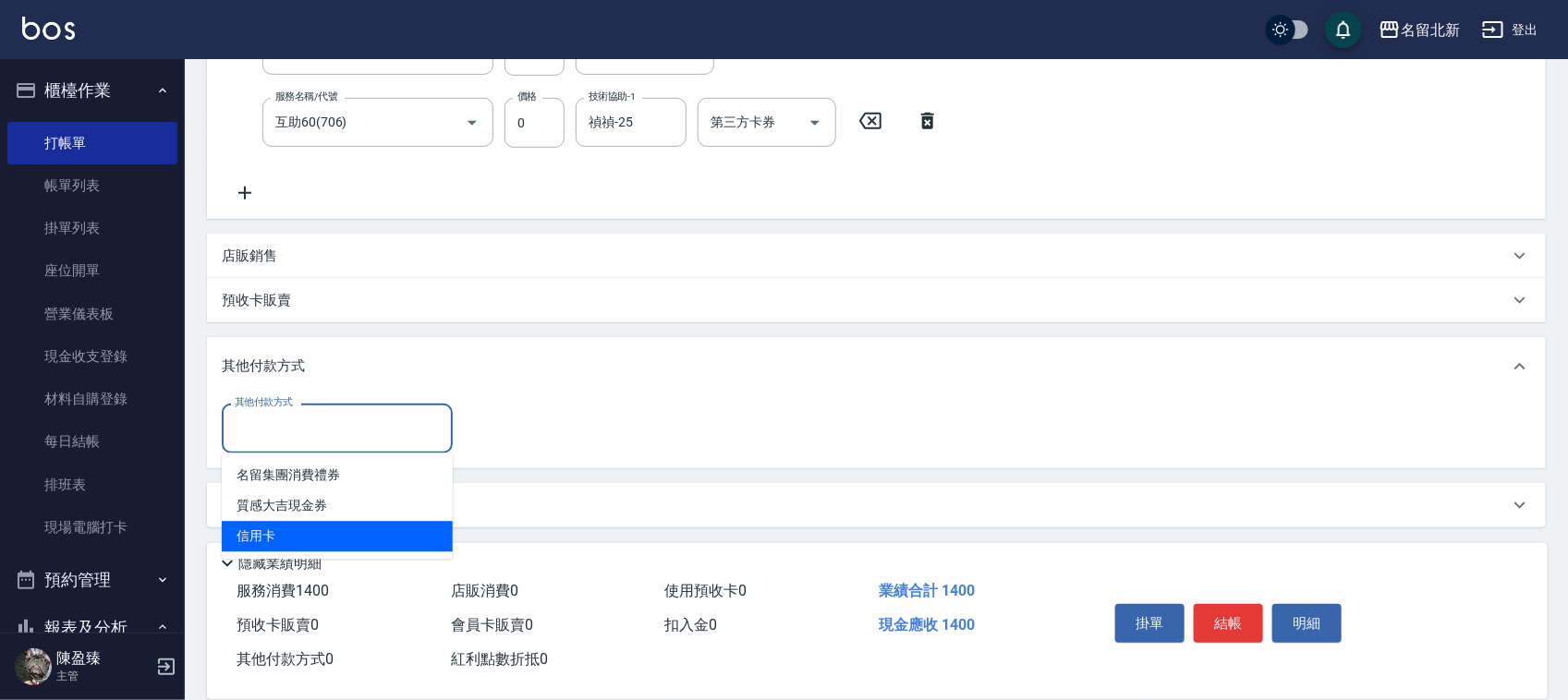
drag, startPoint x: 327, startPoint y: 520, endPoint x: 337, endPoint y: 534, distance: 17.2
click at [337, 534] on ul "名留集團消費禮券 質感大吉現金券 信用卡" at bounding box center [337, 507] width 231 height 106
click at [337, 533] on span "信用卡" at bounding box center [337, 536] width 231 height 30
type input "信用卡"
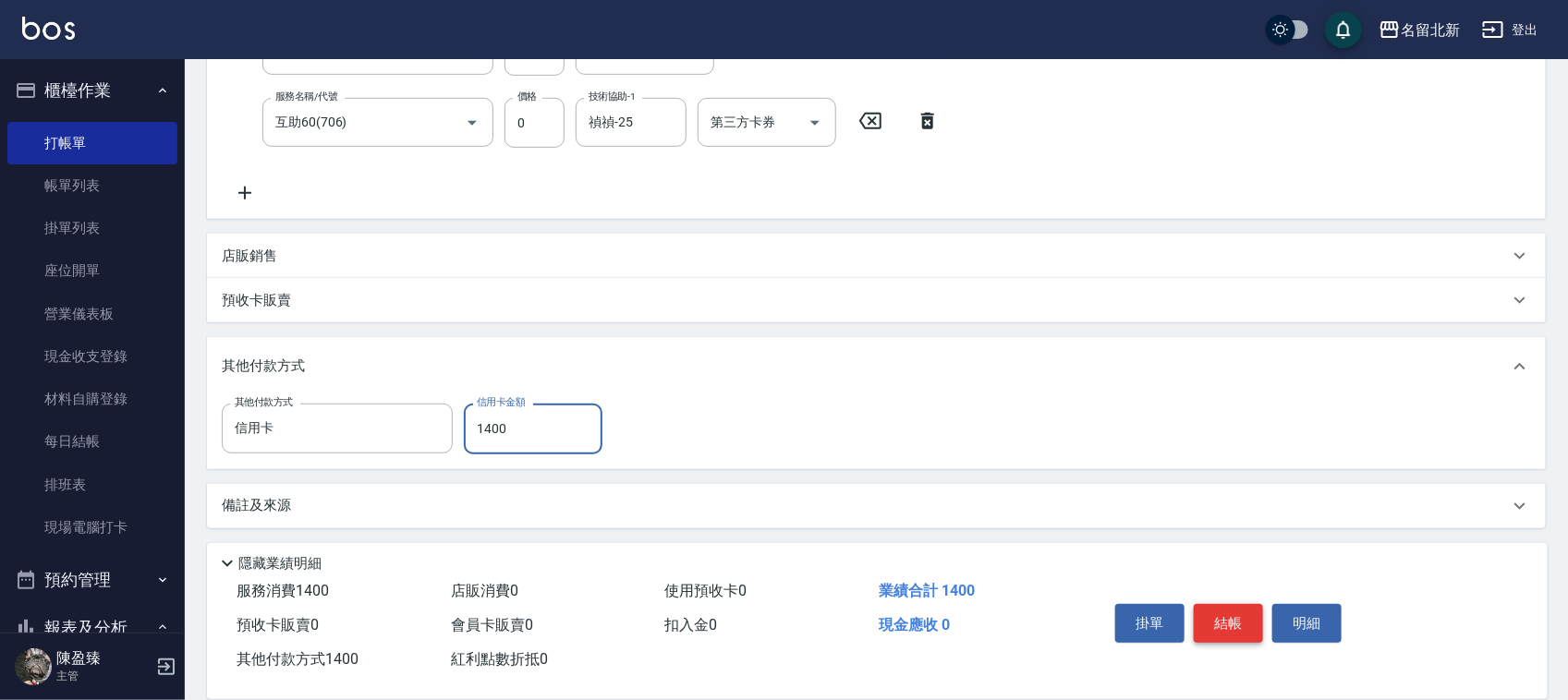
type input "1400"
click at [1244, 615] on button "結帳" at bounding box center [1229, 624] width 70 height 39
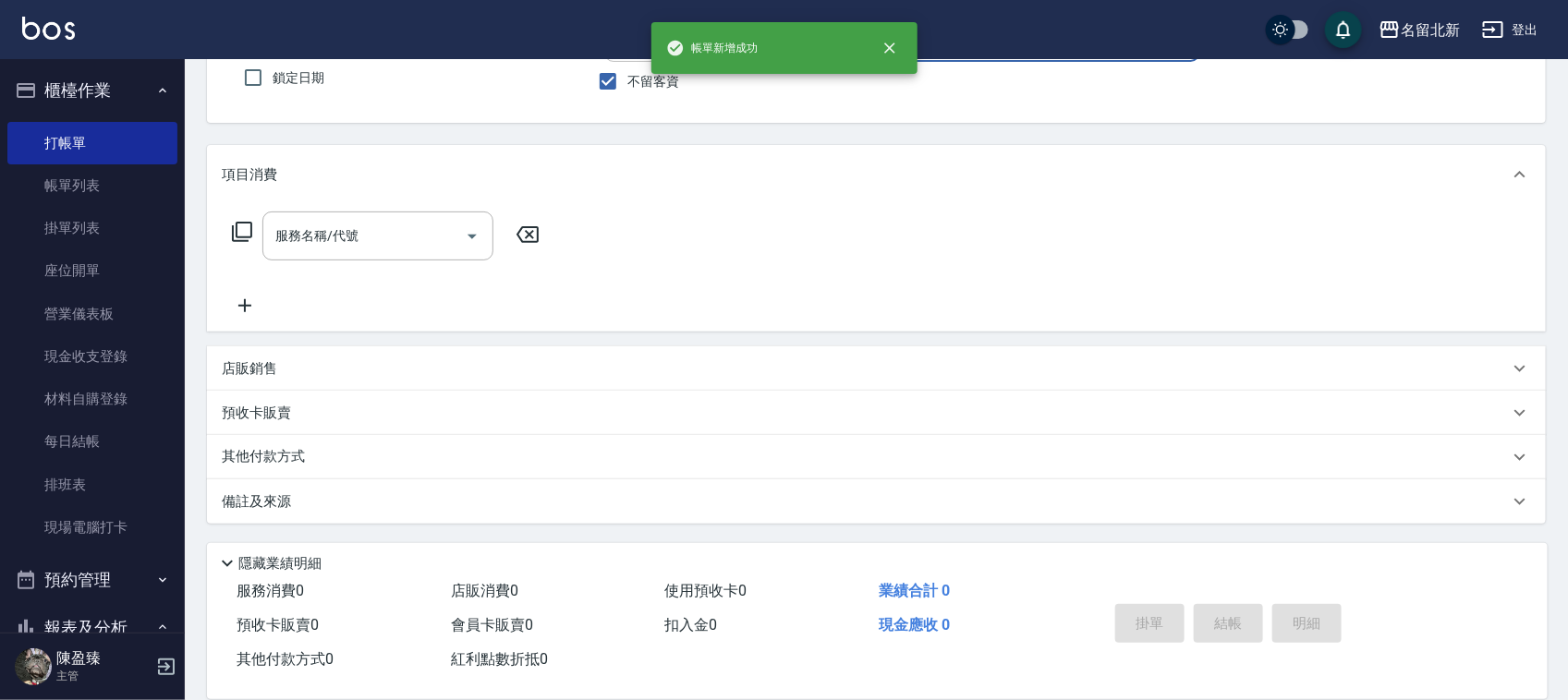
scroll to position [0, 0]
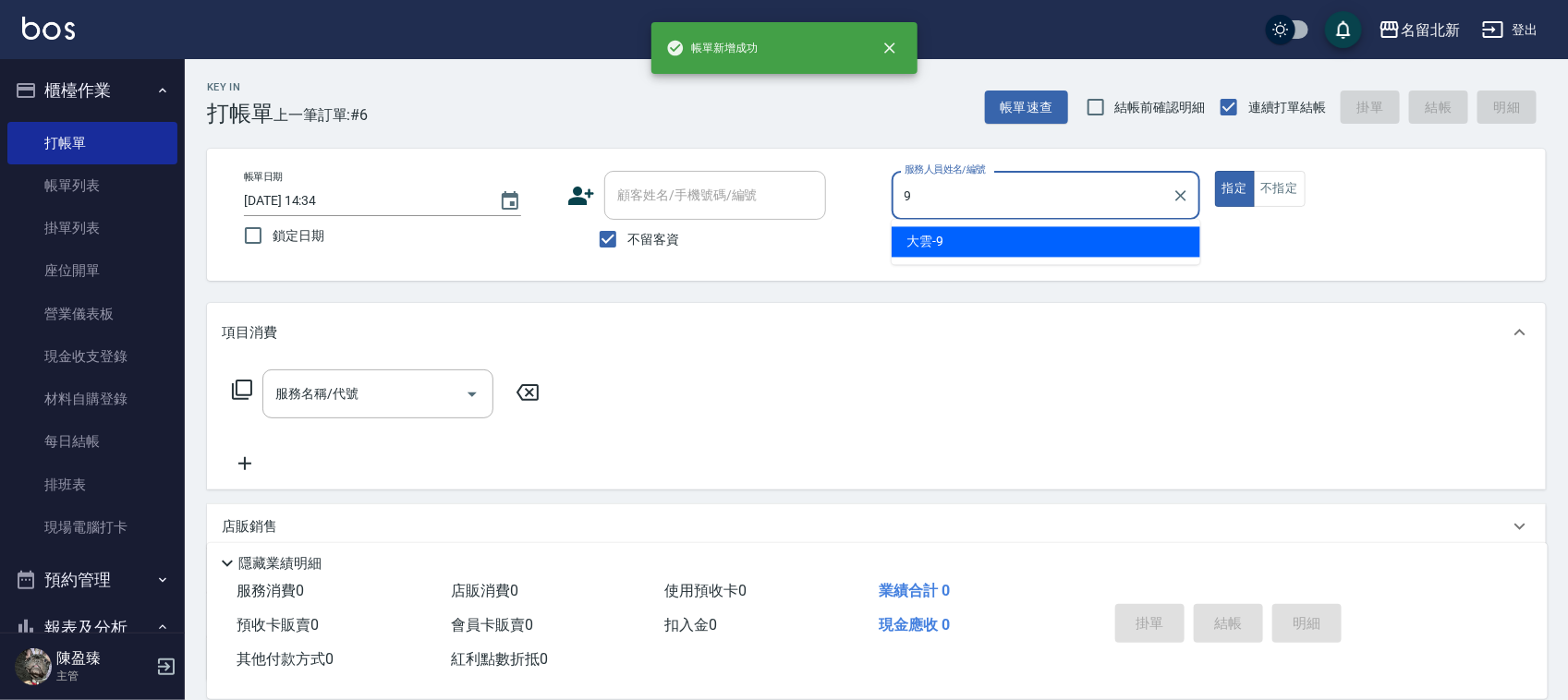
type input "大雲-9"
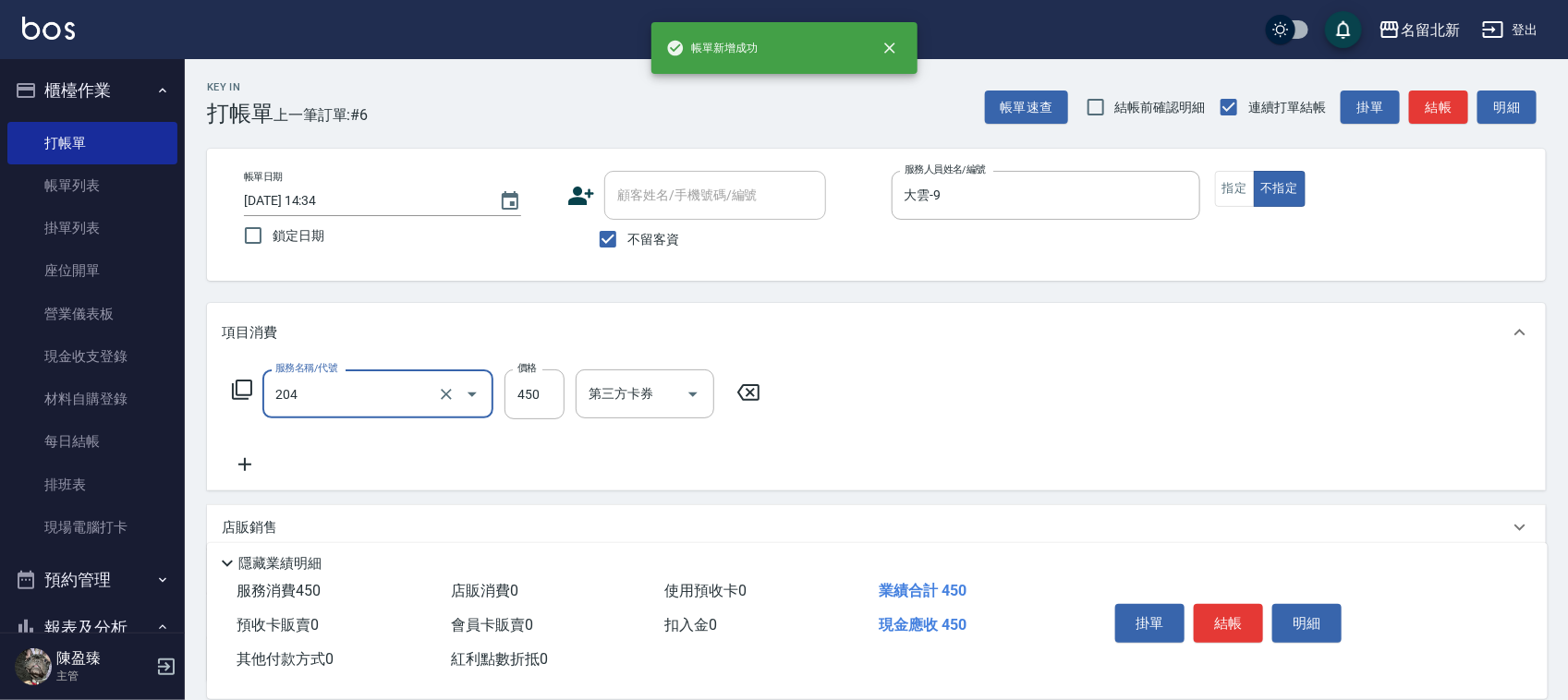
type input "髮質調理洗髮(204)"
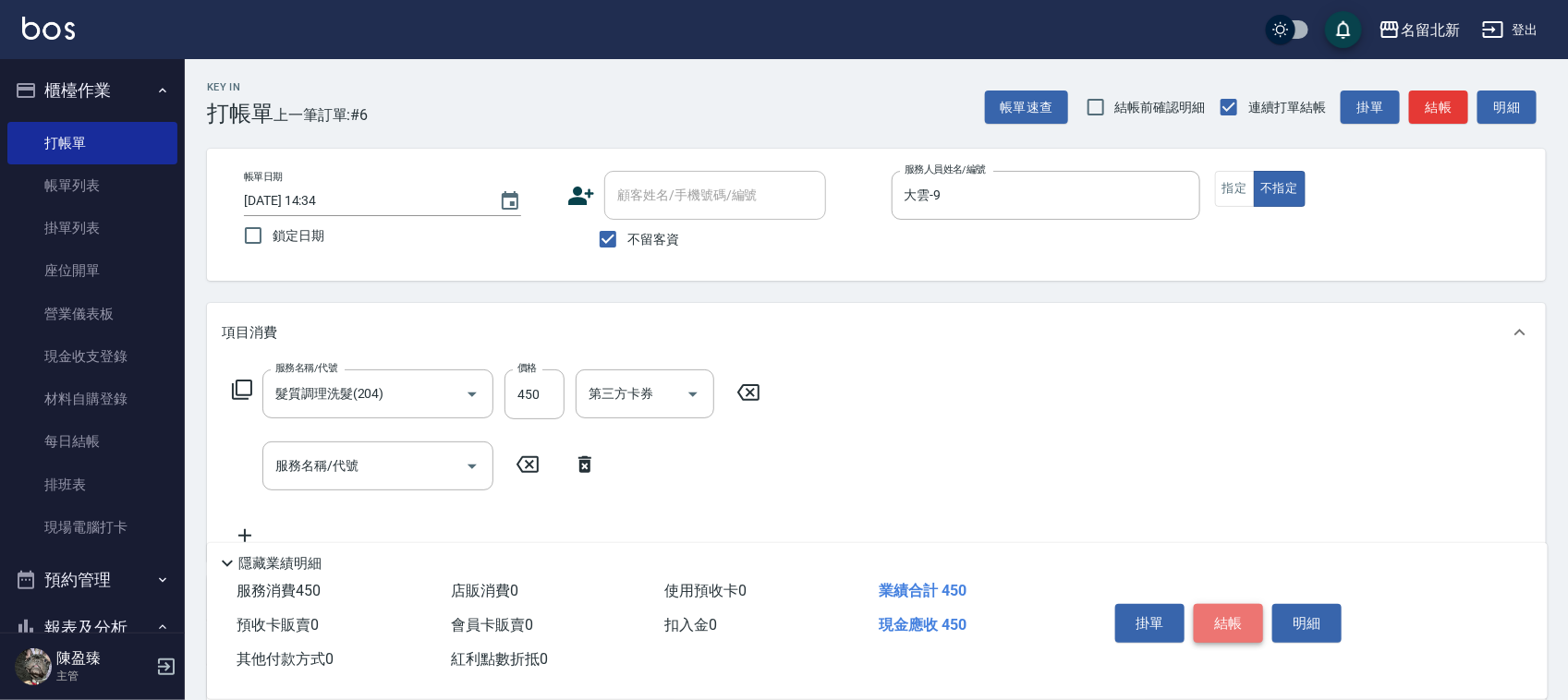
click at [1245, 618] on button "結帳" at bounding box center [1229, 624] width 70 height 39
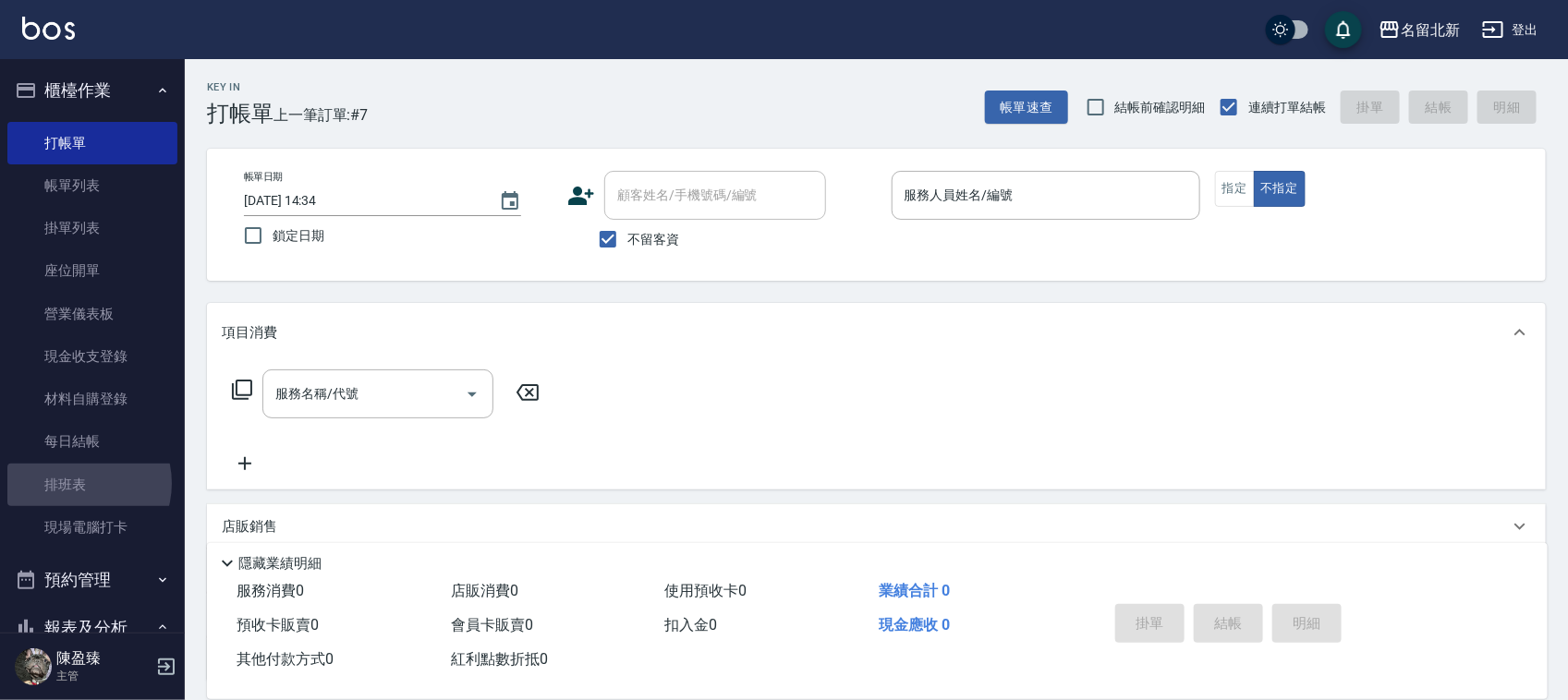
drag, startPoint x: 81, startPoint y: 483, endPoint x: 0, endPoint y: 25, distance: 465.1
click at [81, 482] on link "排班表" at bounding box center [92, 484] width 170 height 42
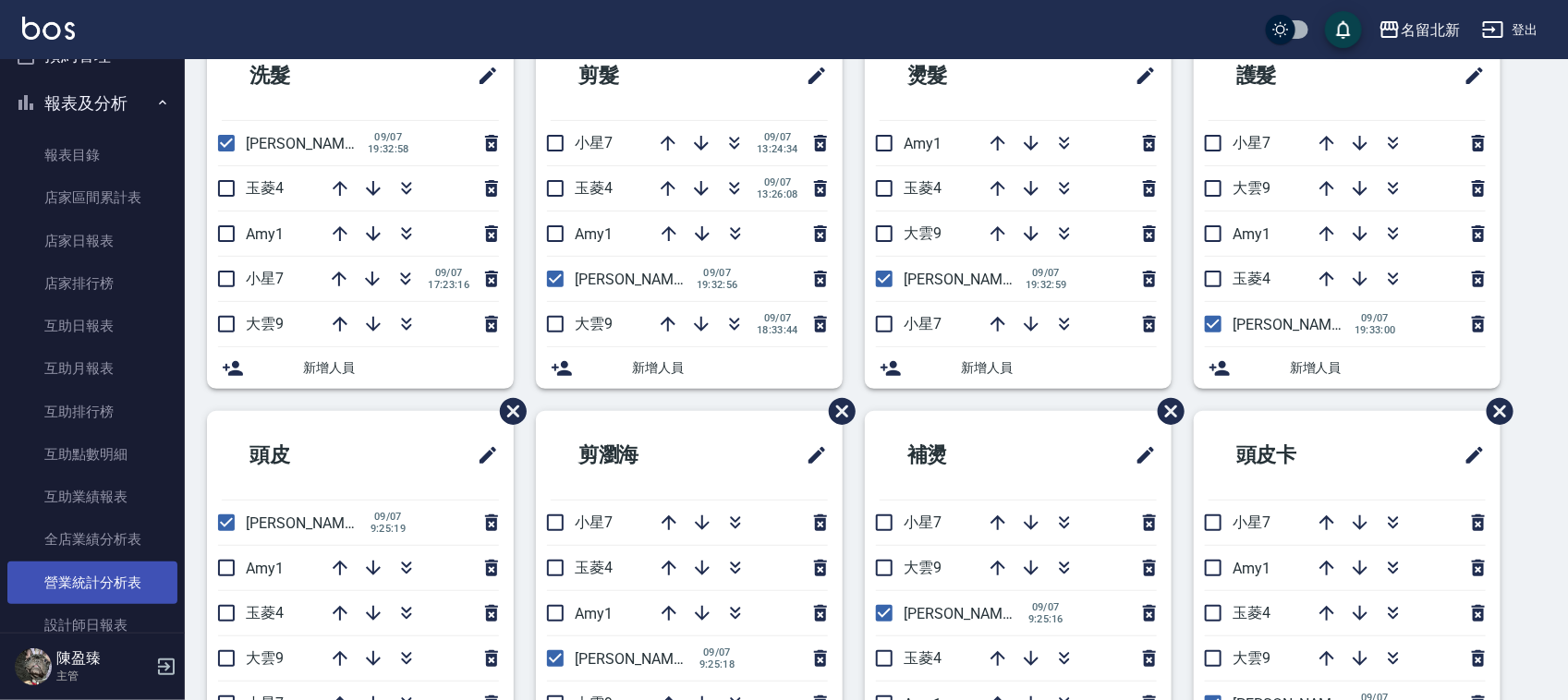
scroll to position [640, 0]
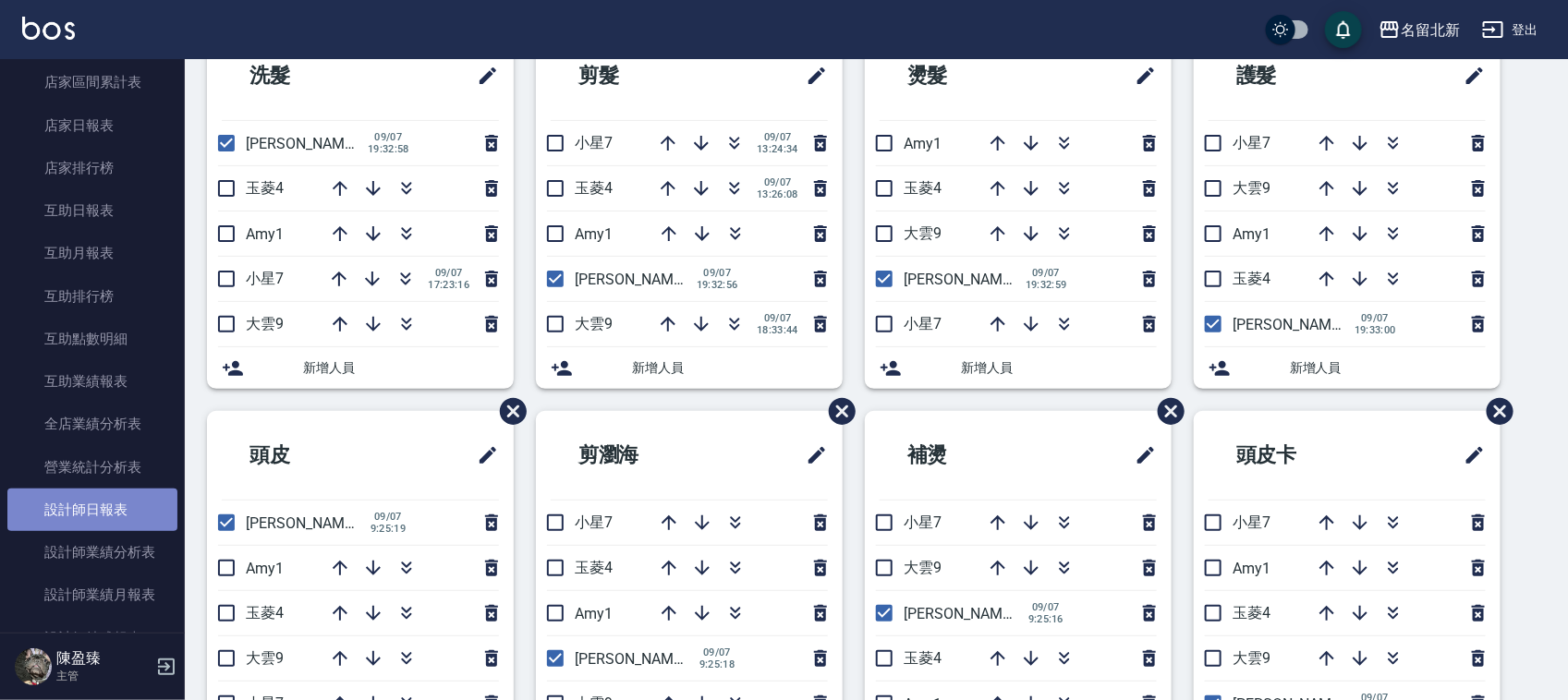
click at [111, 523] on link "設計師日報表" at bounding box center [92, 510] width 170 height 42
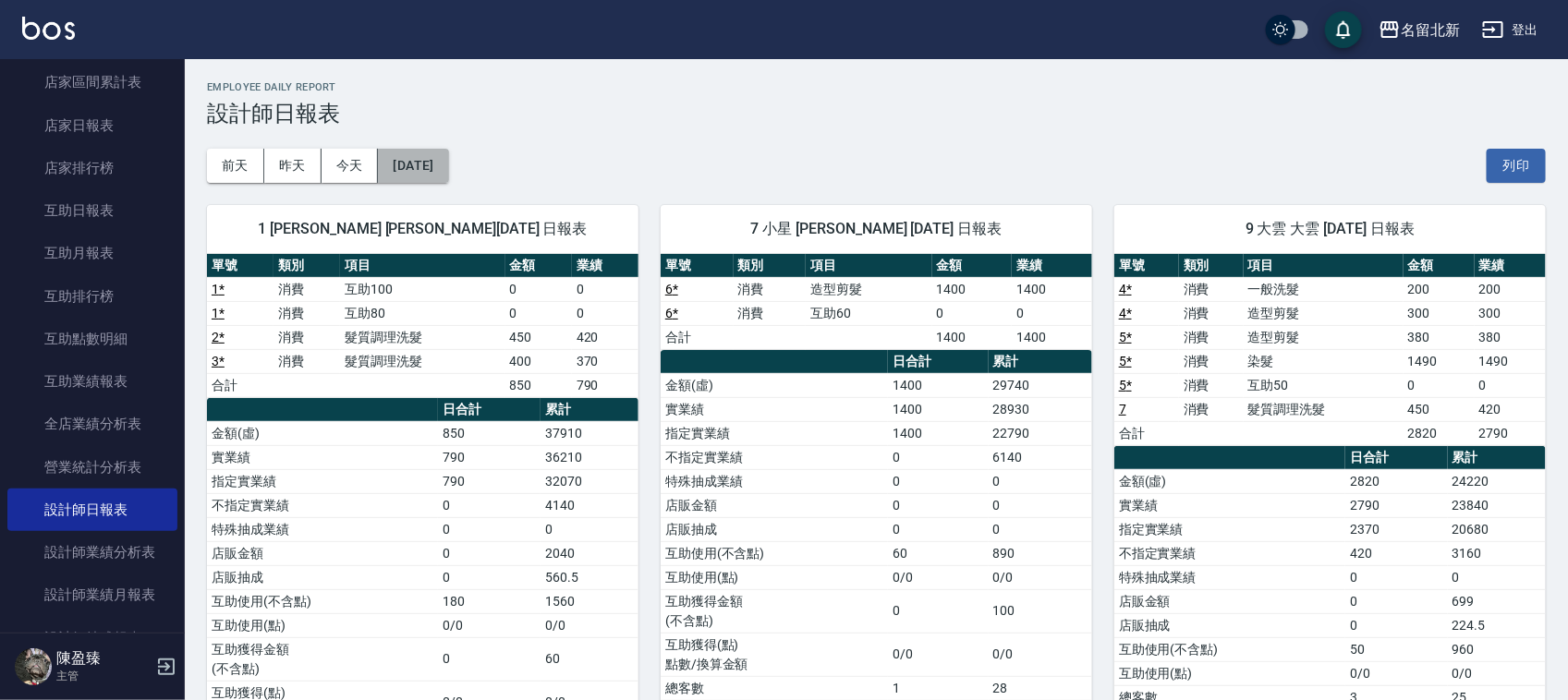
click at [431, 169] on button "[DATE]" at bounding box center [413, 166] width 71 height 34
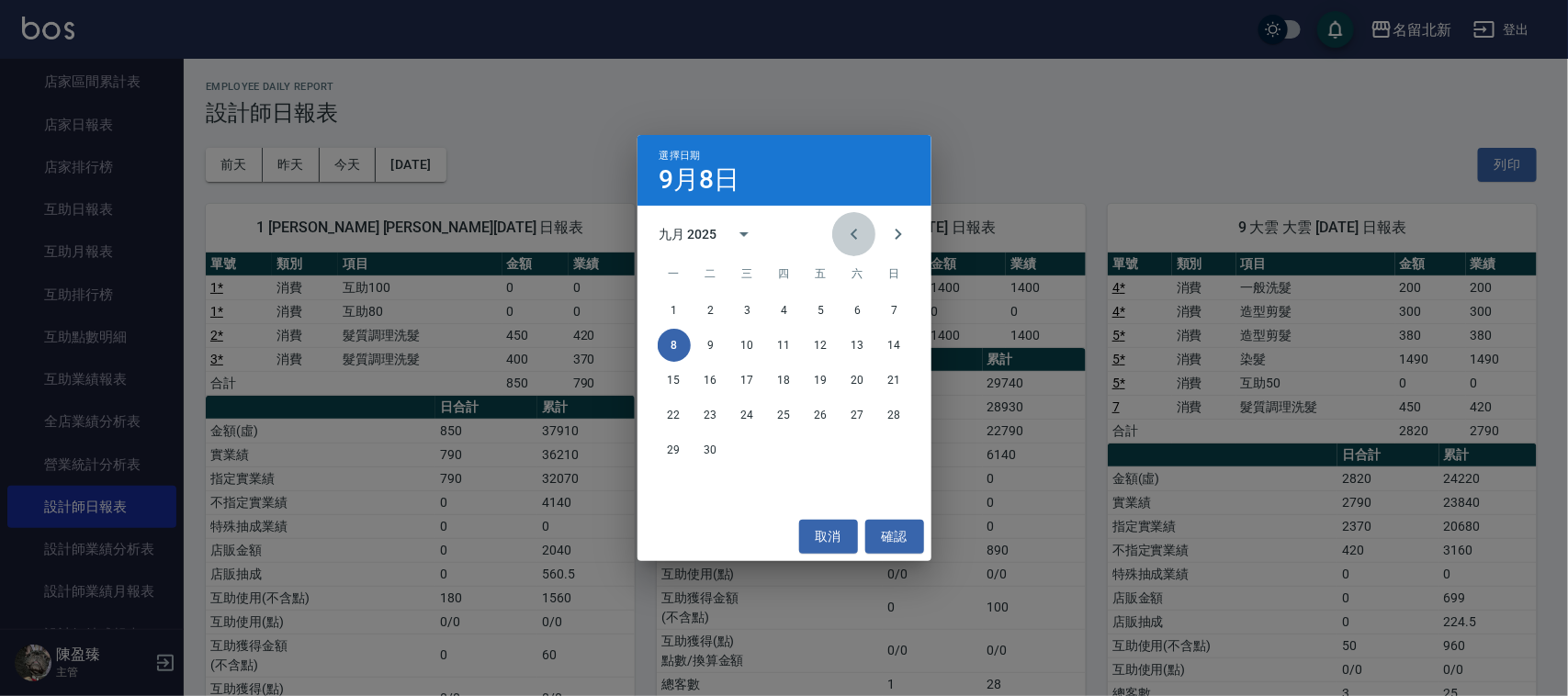
click at [850, 236] on icon "Previous month" at bounding box center [854, 234] width 22 height 22
click at [901, 439] on button "31" at bounding box center [895, 450] width 33 height 33
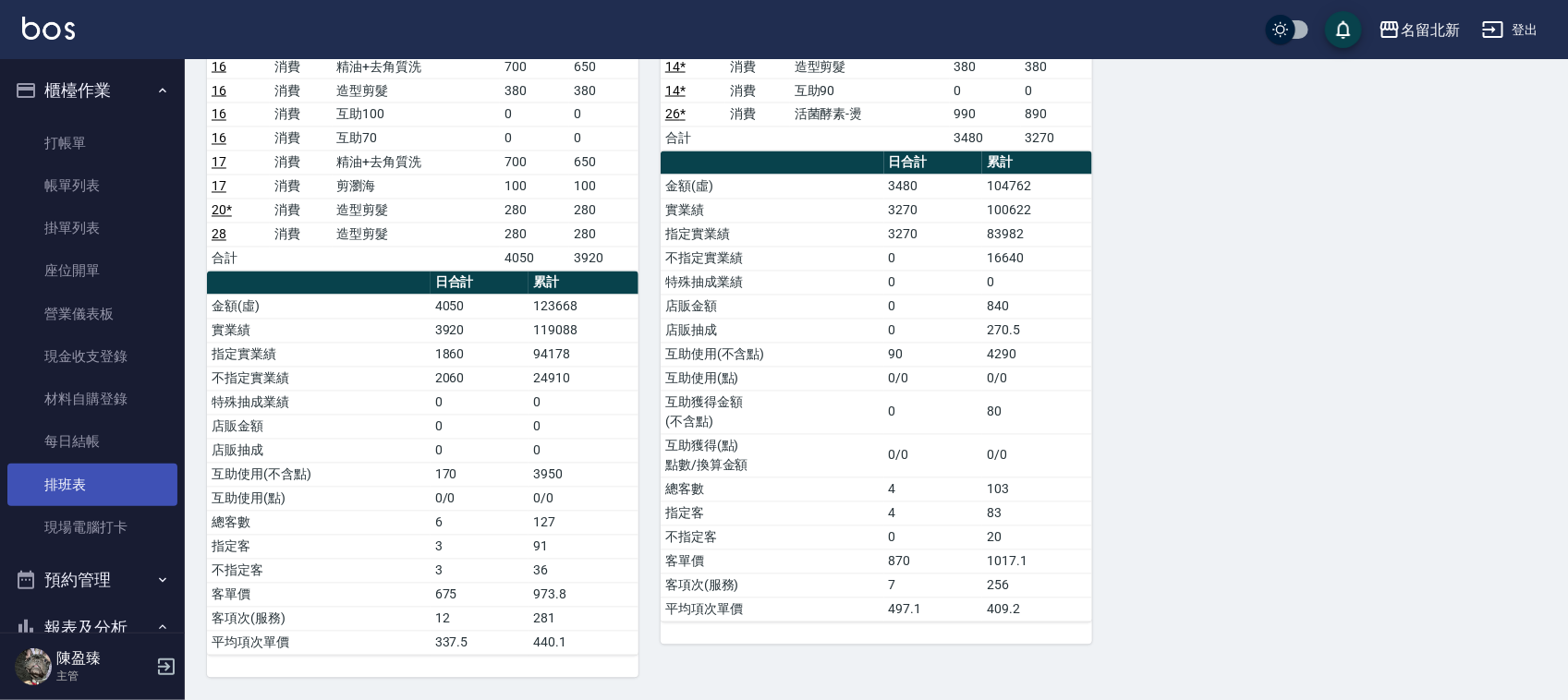
drag, startPoint x: 79, startPoint y: 468, endPoint x: 1120, endPoint y: 404, distance: 1043.0
click at [79, 469] on link "排班表" at bounding box center [92, 484] width 170 height 42
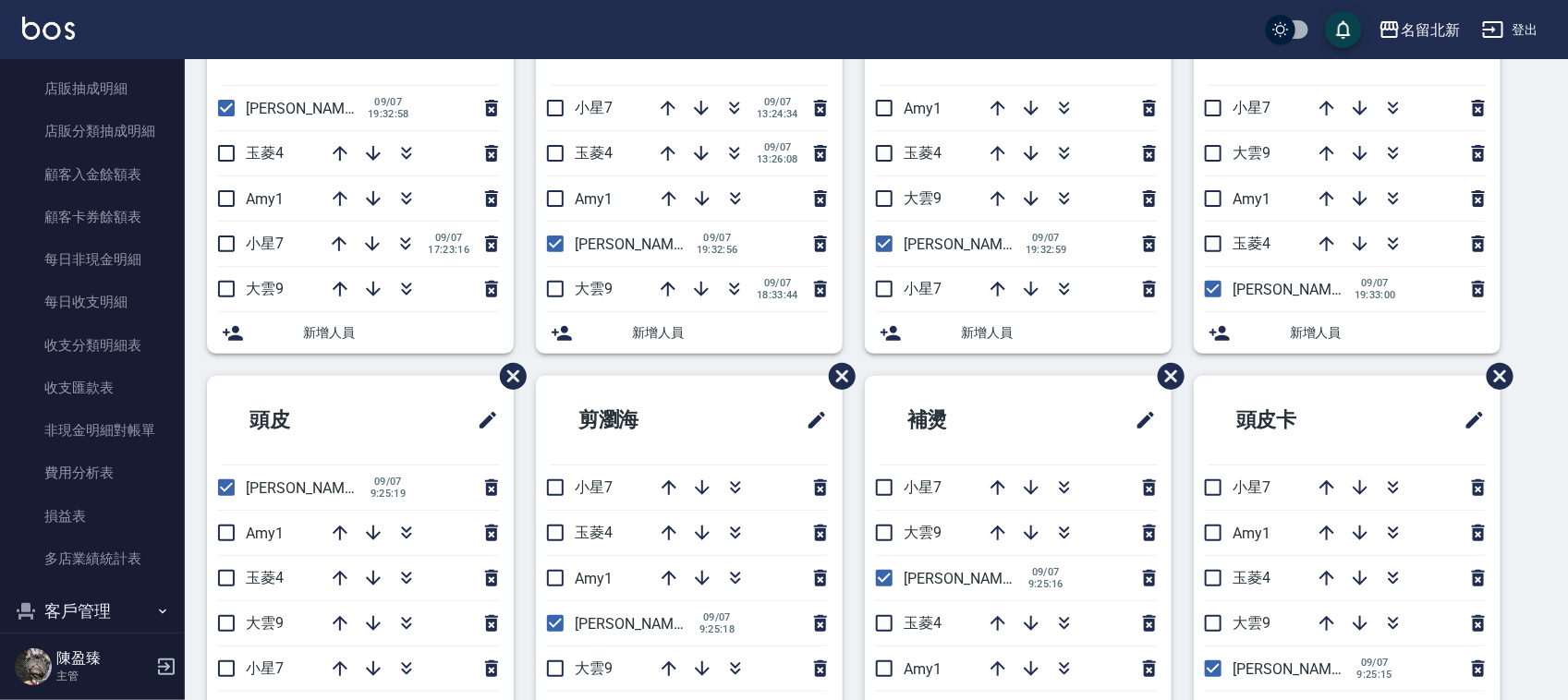
scroll to position [1503, 0]
